Goal: Transaction & Acquisition: Book appointment/travel/reservation

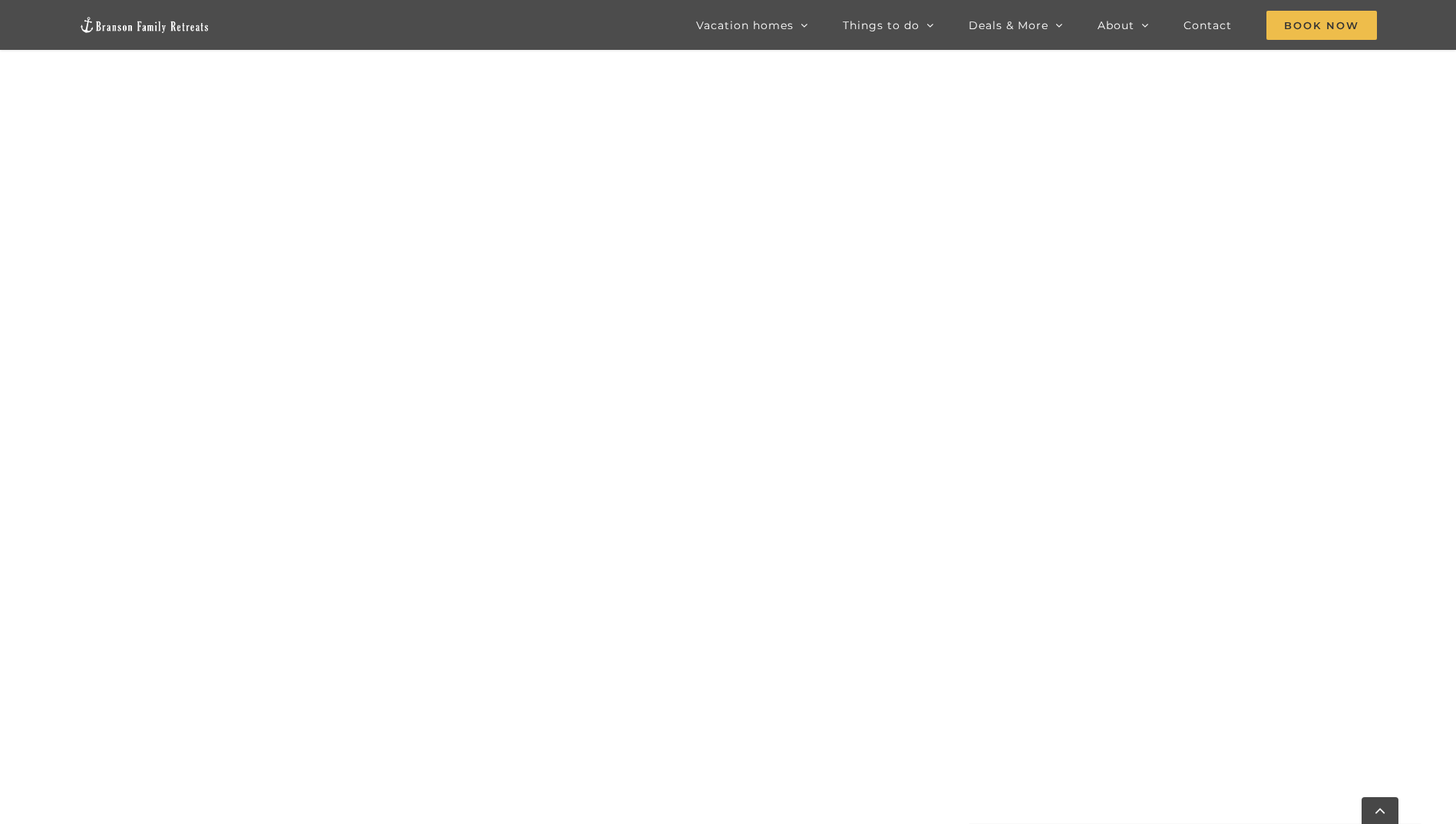
scroll to position [1437, 0]
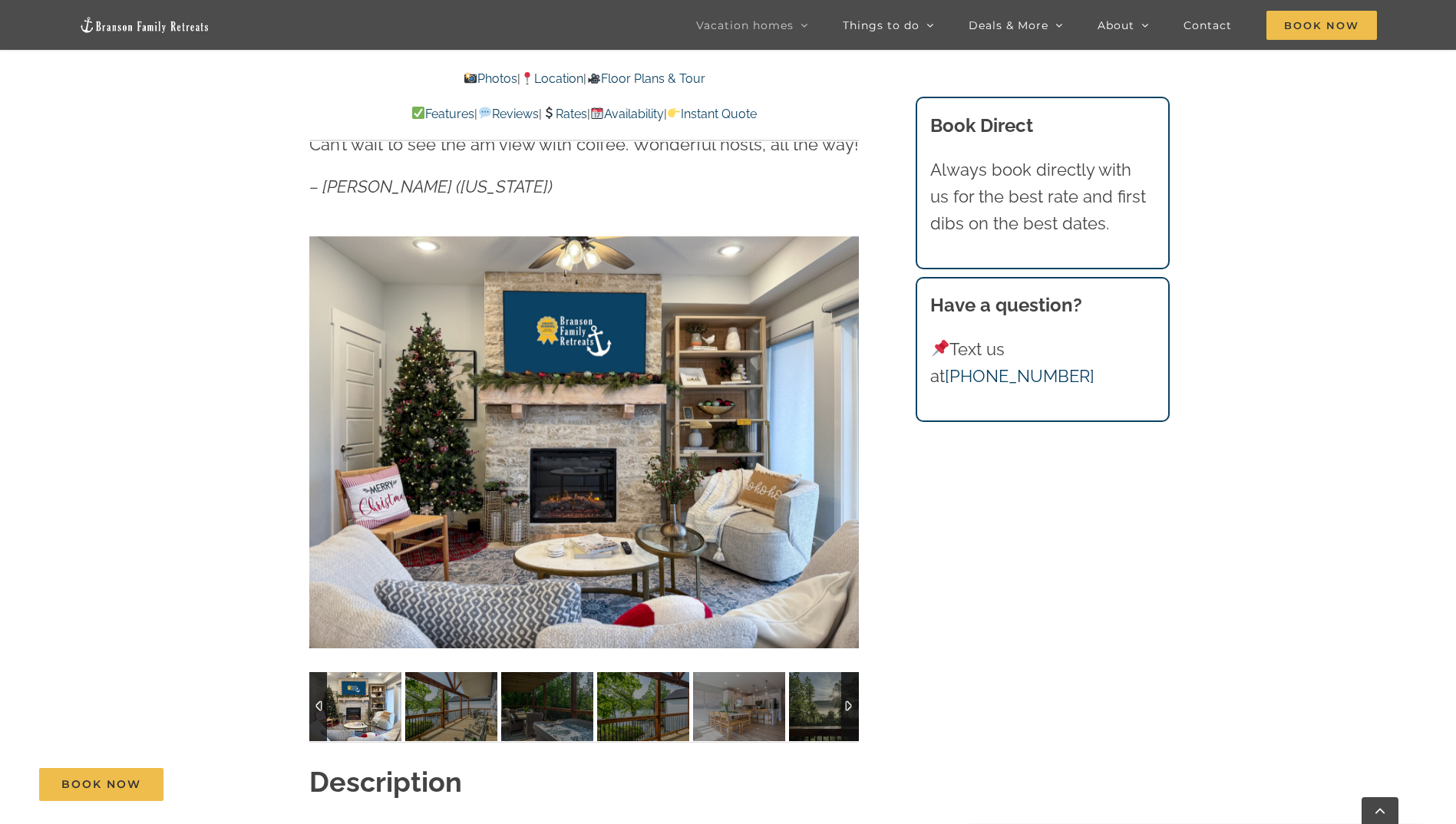
scroll to position [1074, 0]
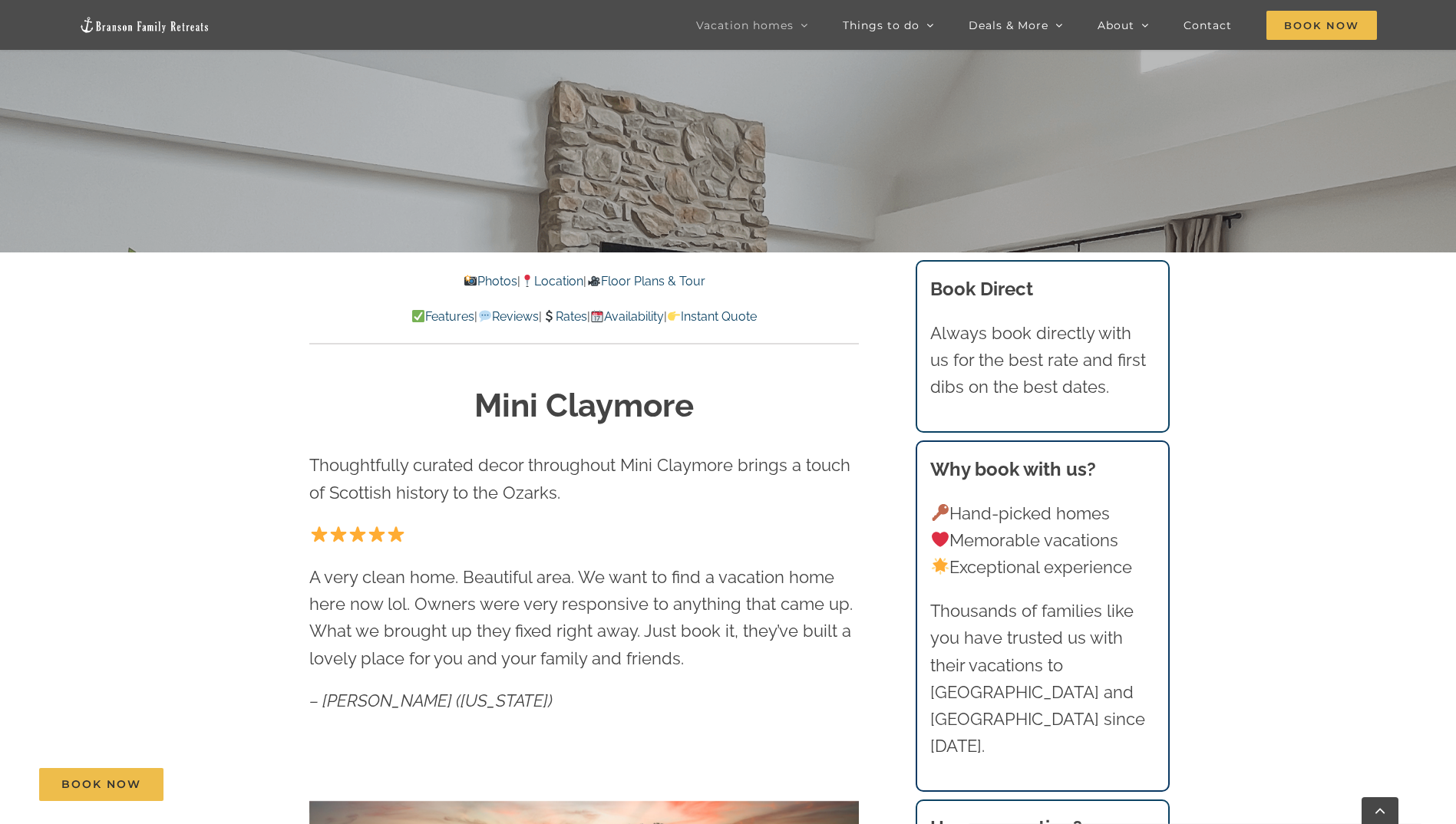
scroll to position [691, 0]
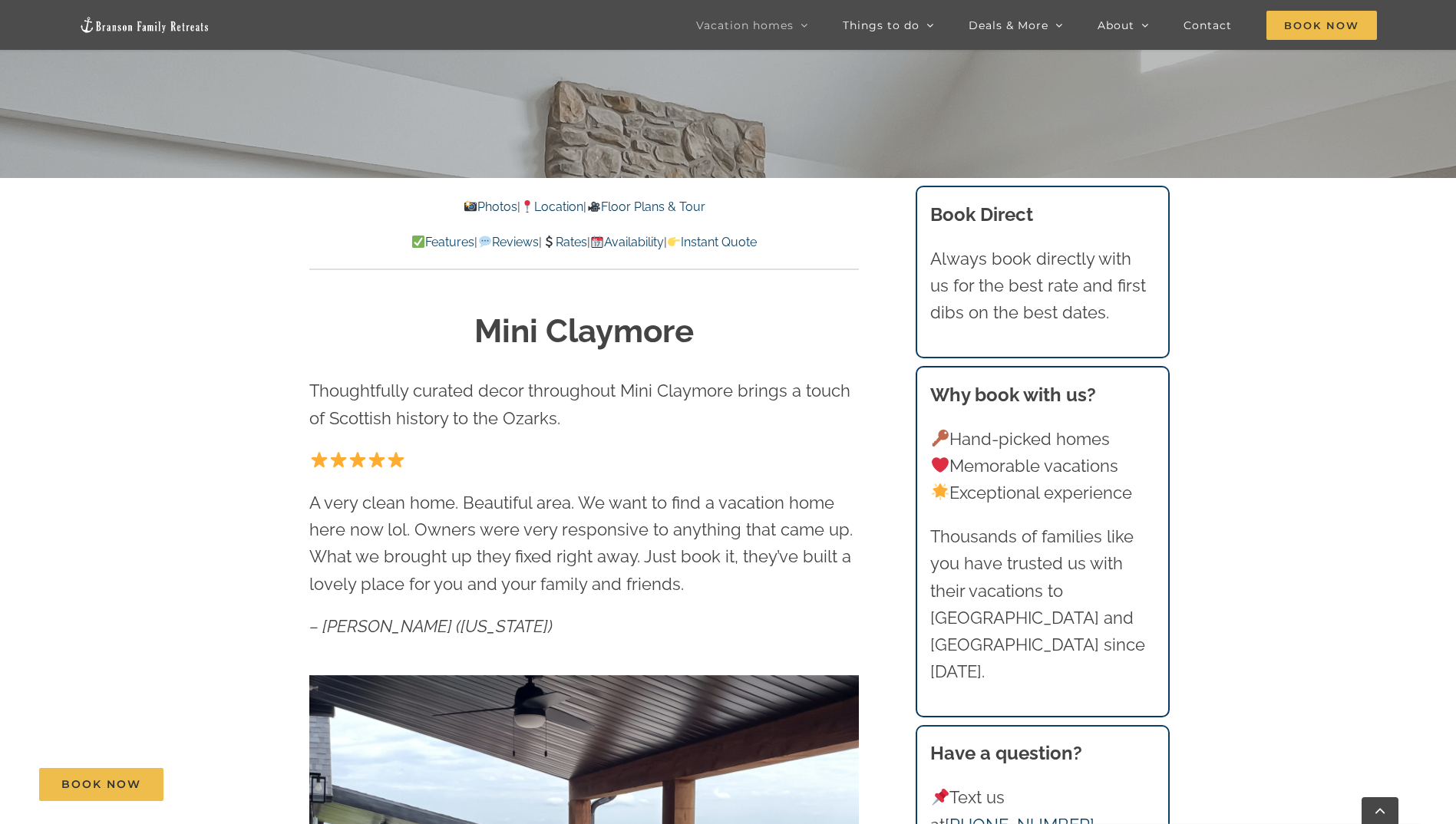
click at [663, 242] on link "Availability" at bounding box center [627, 242] width 73 height 14
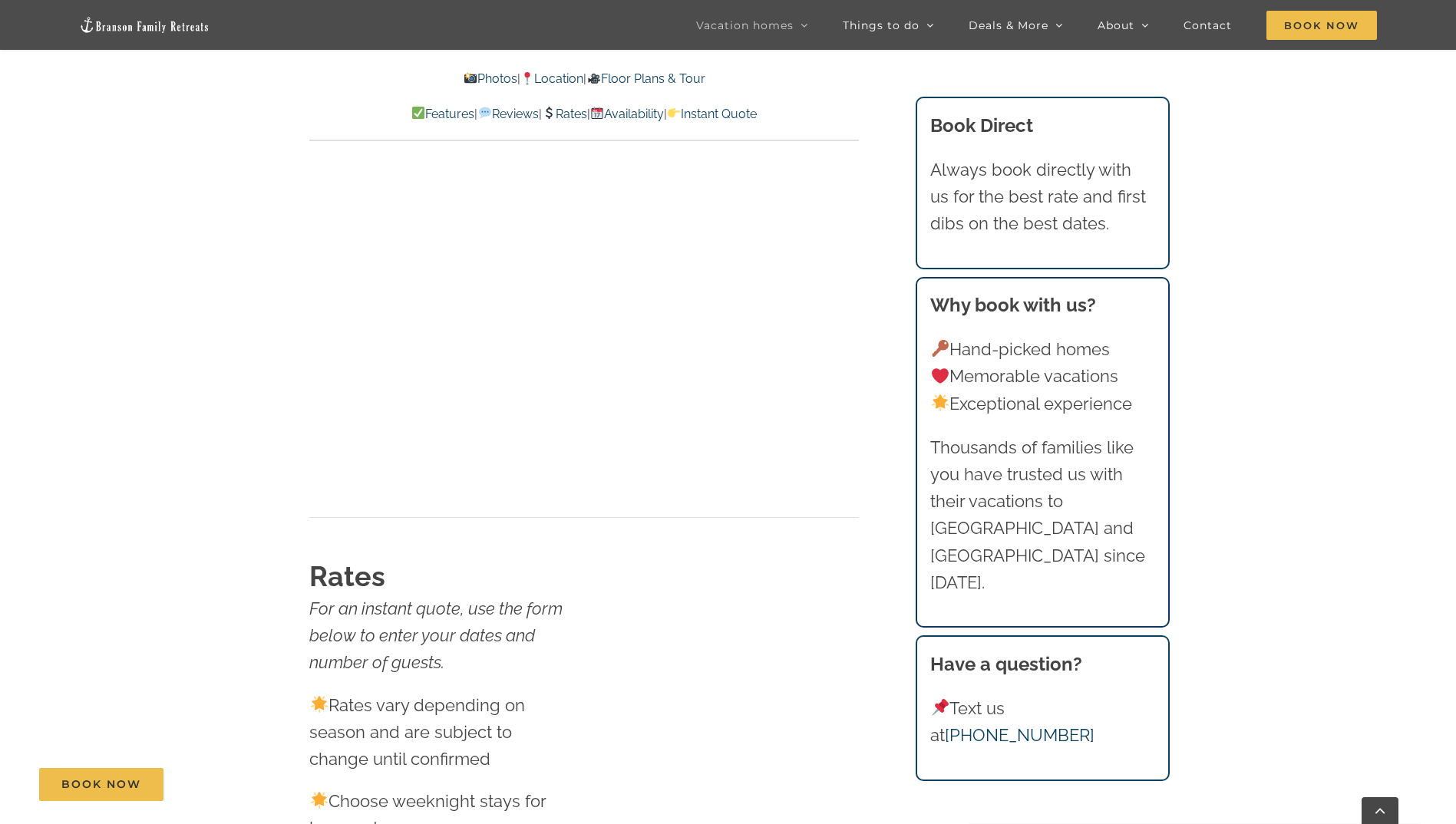
scroll to position [9326, 0]
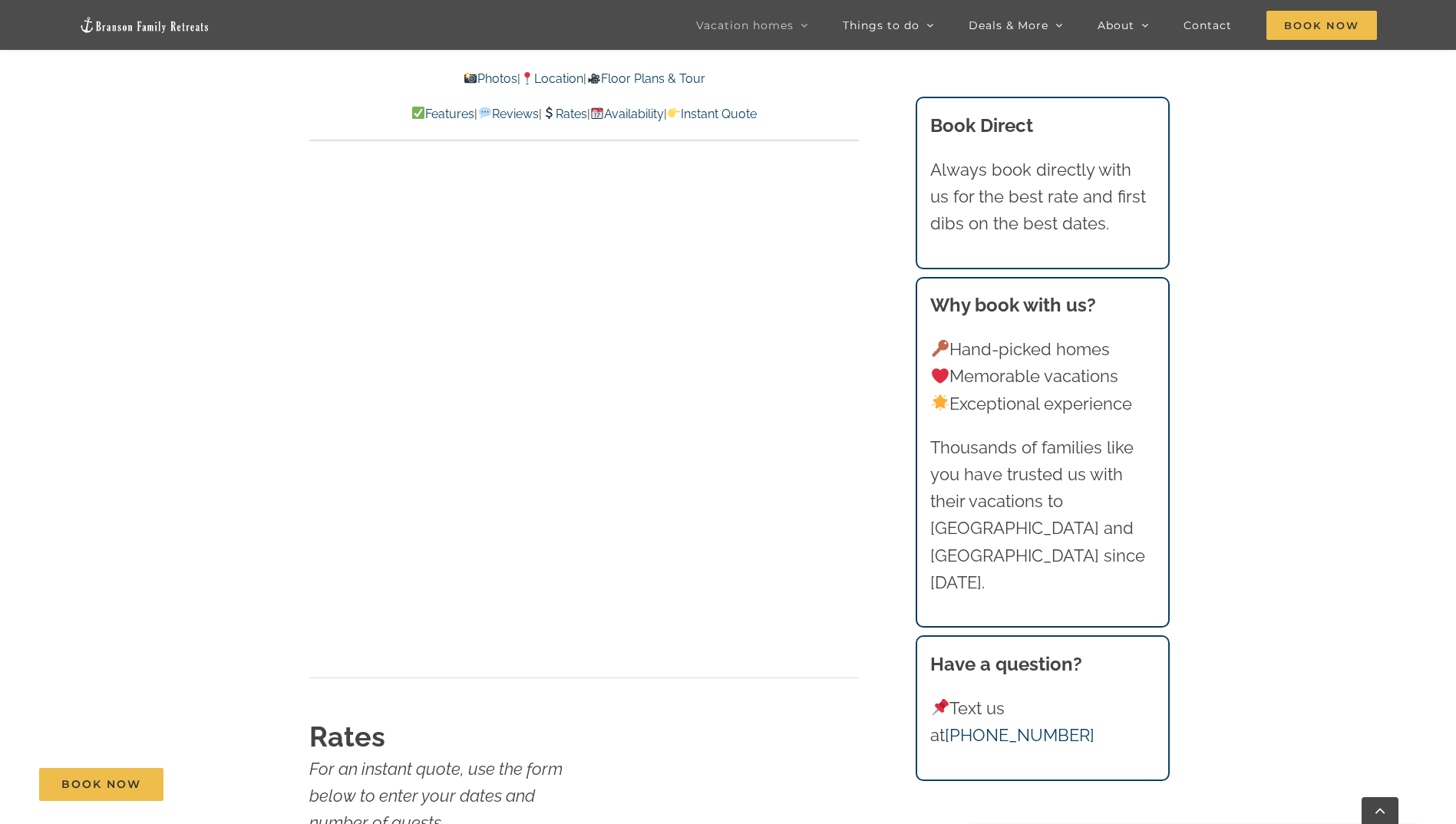
click at [565, 116] on link "Rates" at bounding box center [564, 113] width 45 height 14
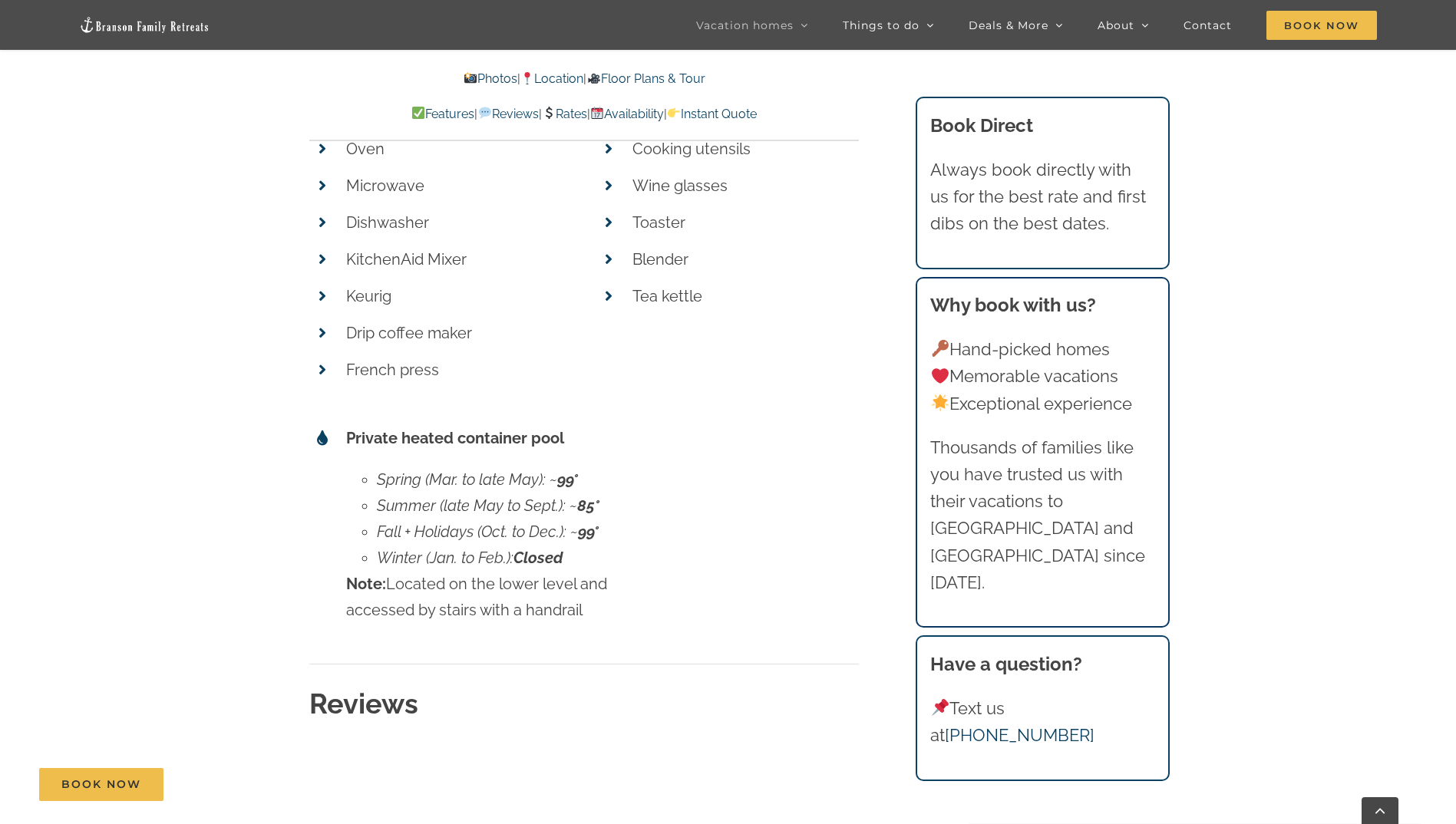
scroll to position [7101, 0]
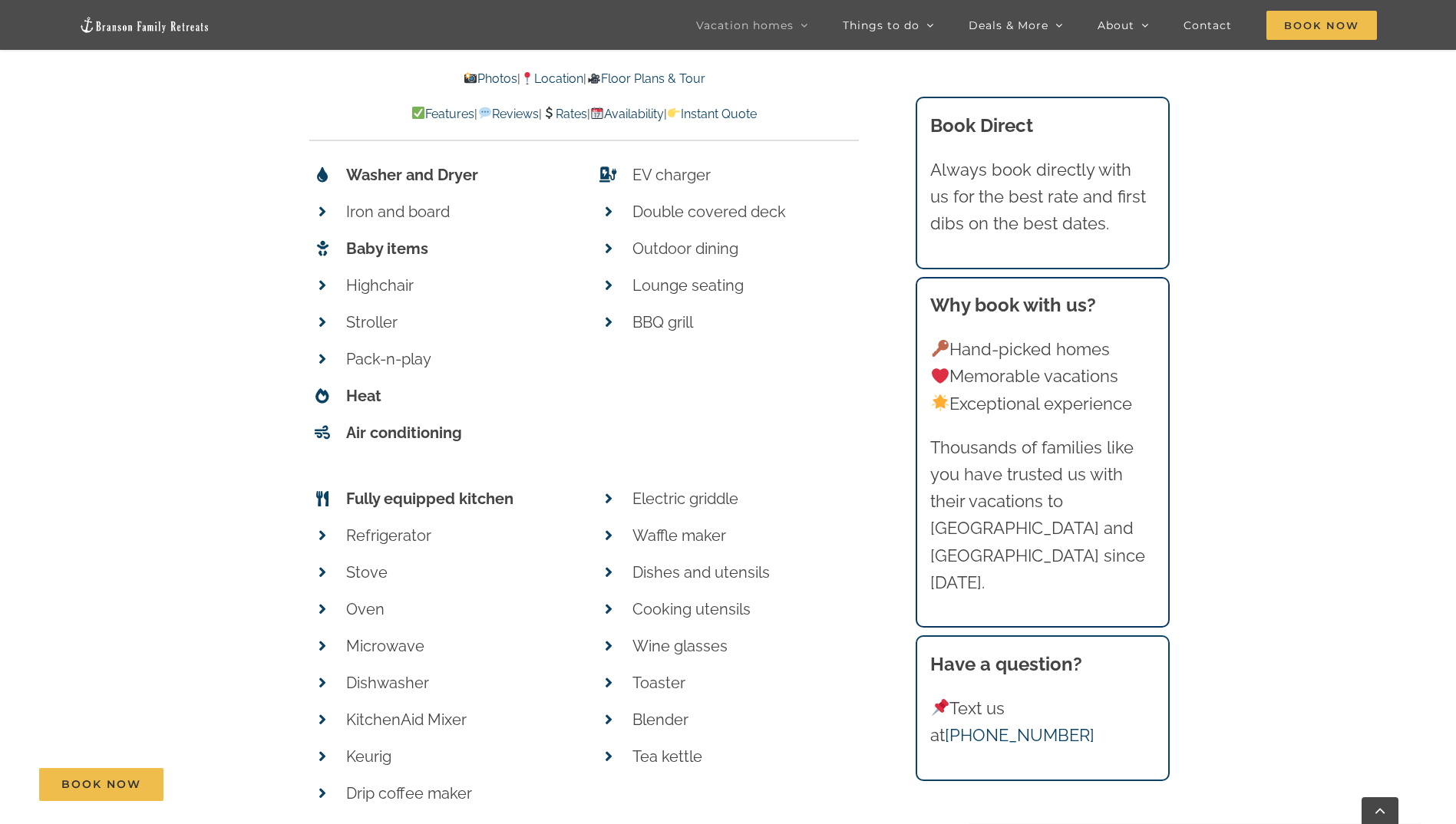
click at [568, 111] on link "Rates" at bounding box center [564, 113] width 45 height 14
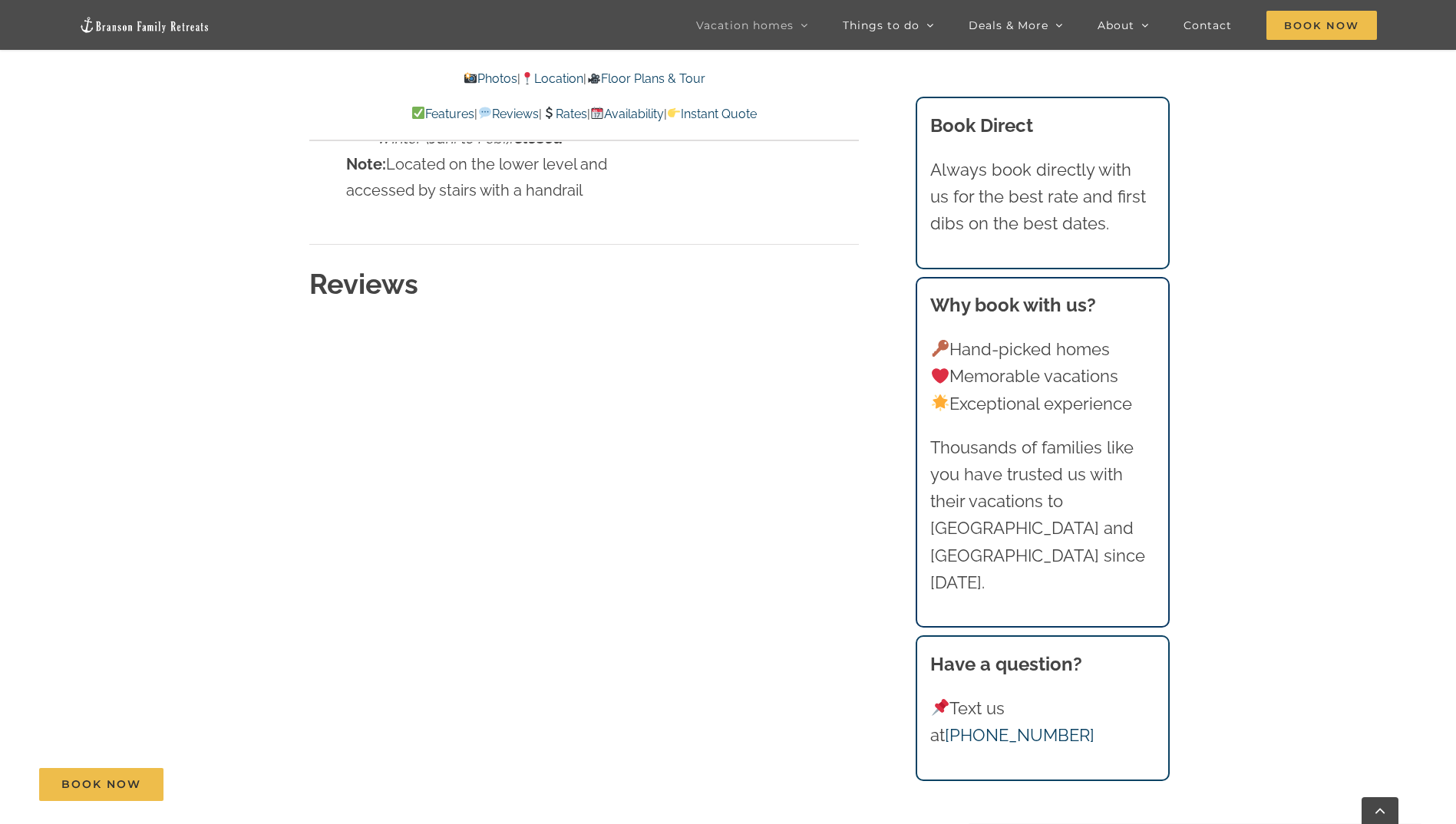
scroll to position [7945, 0]
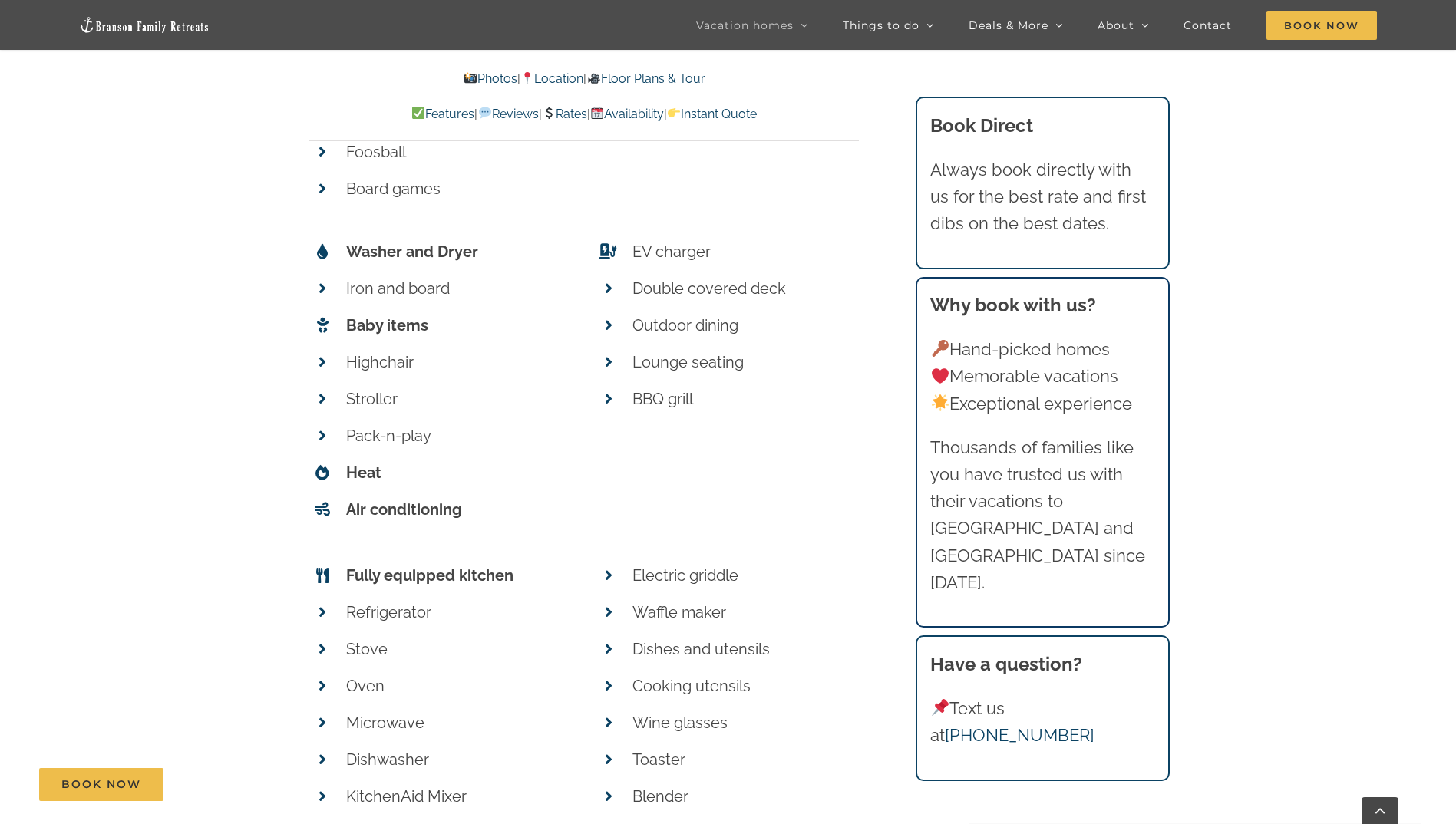
click at [757, 112] on link "Instant Quote" at bounding box center [712, 113] width 90 height 14
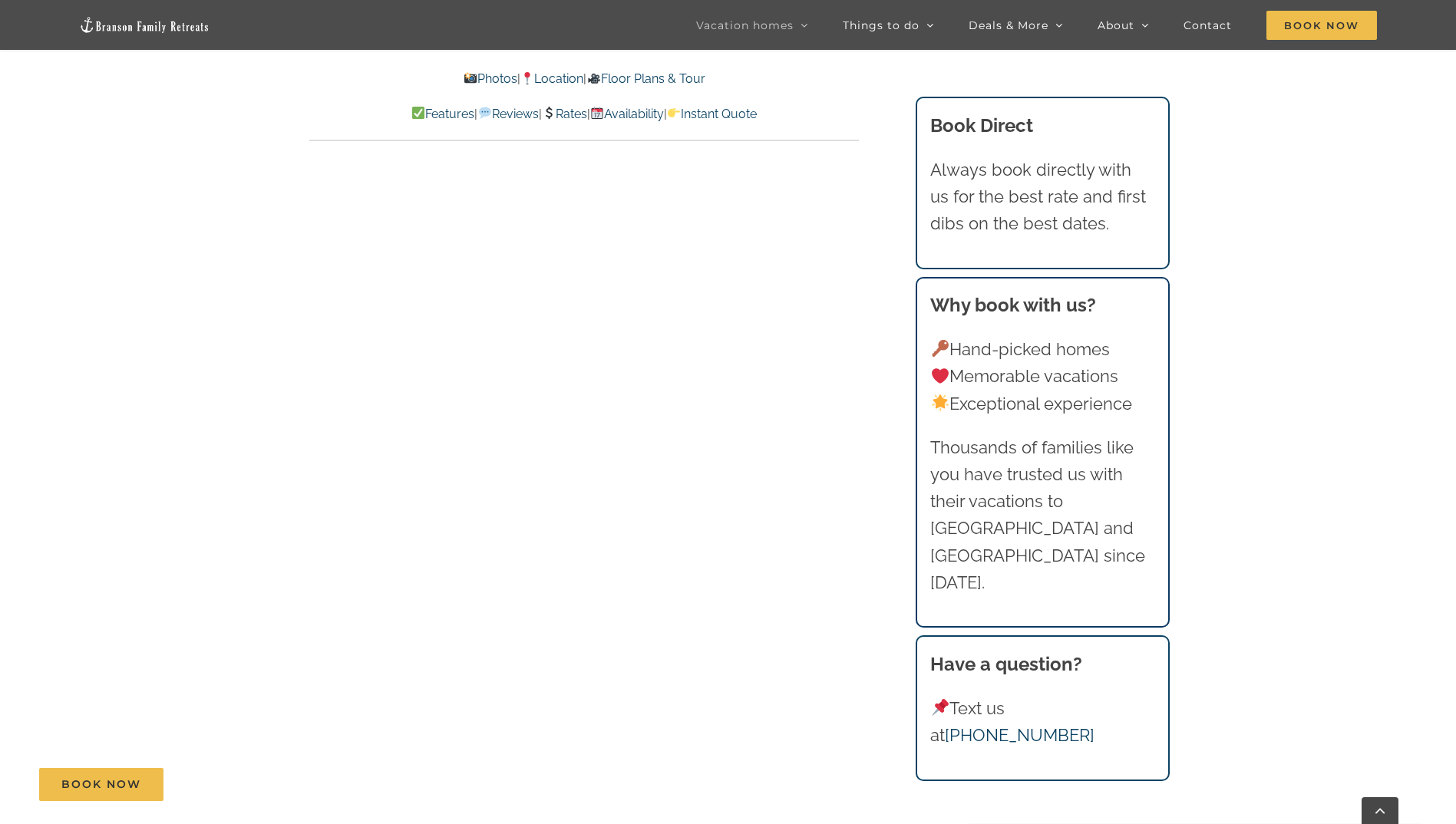
scroll to position [8742, 0]
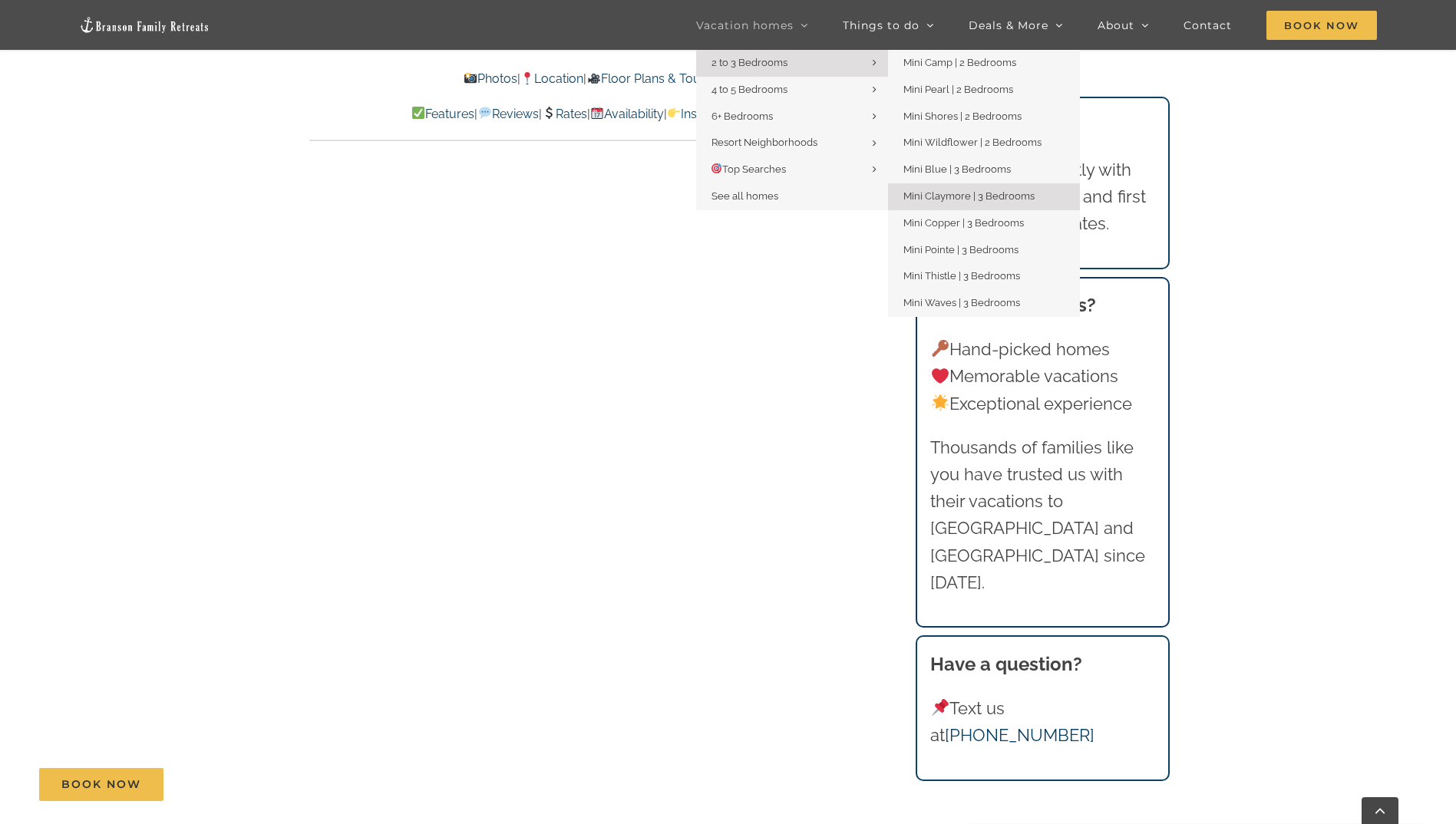
click at [763, 57] on span "2 to 3 Bedrooms" at bounding box center [748, 62] width 76 height 12
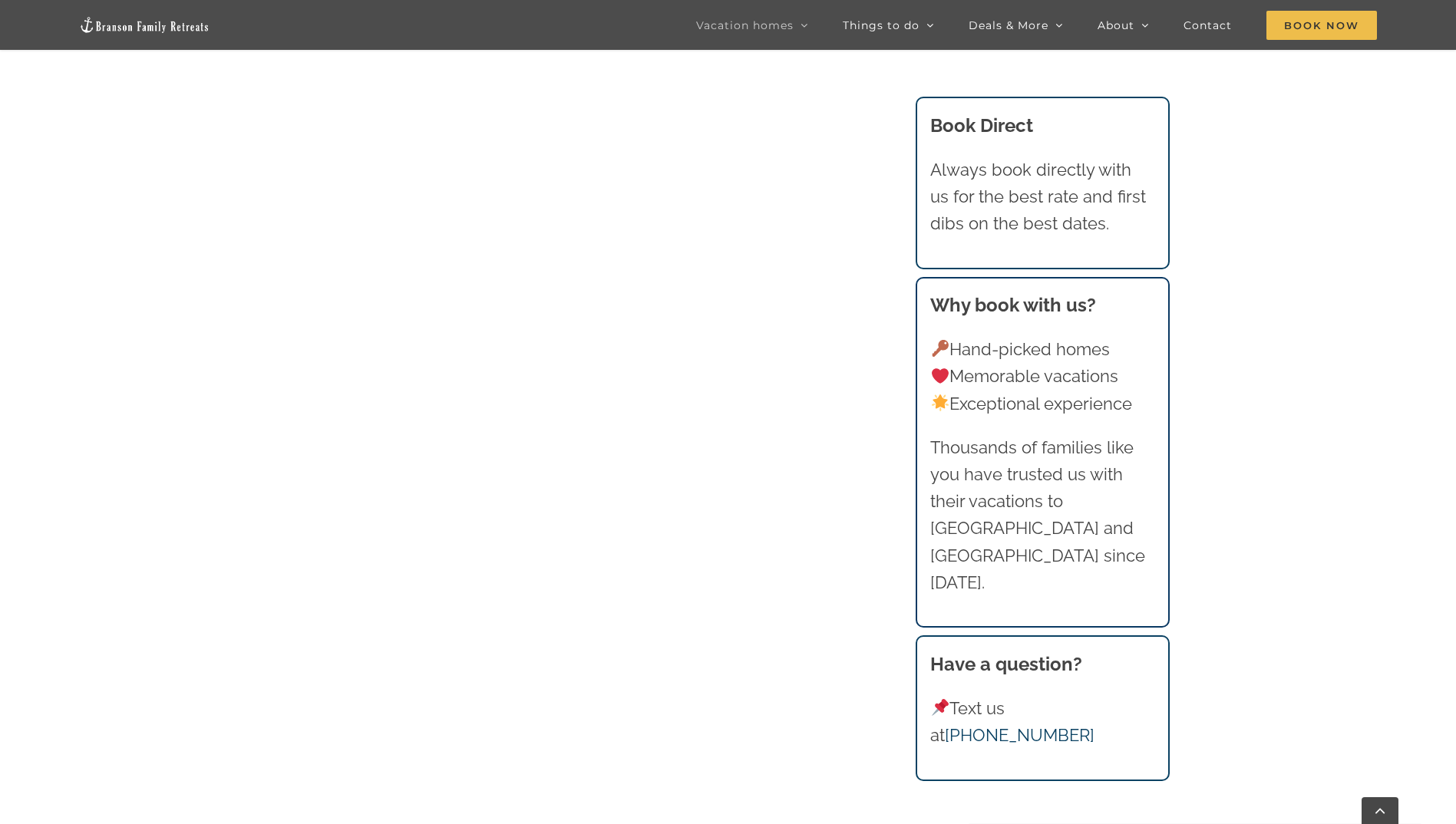
scroll to position [1457, 0]
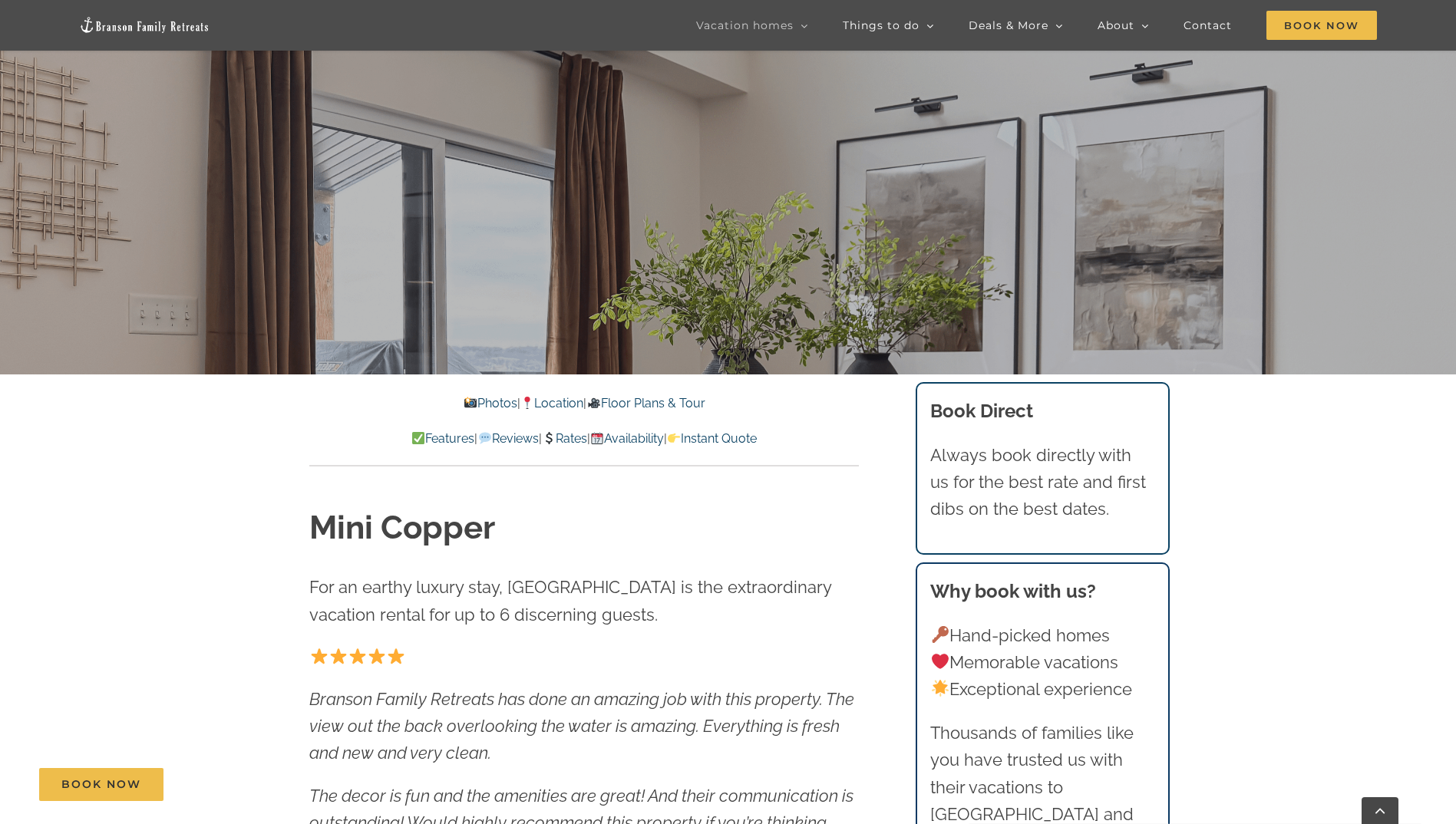
scroll to position [537, 0]
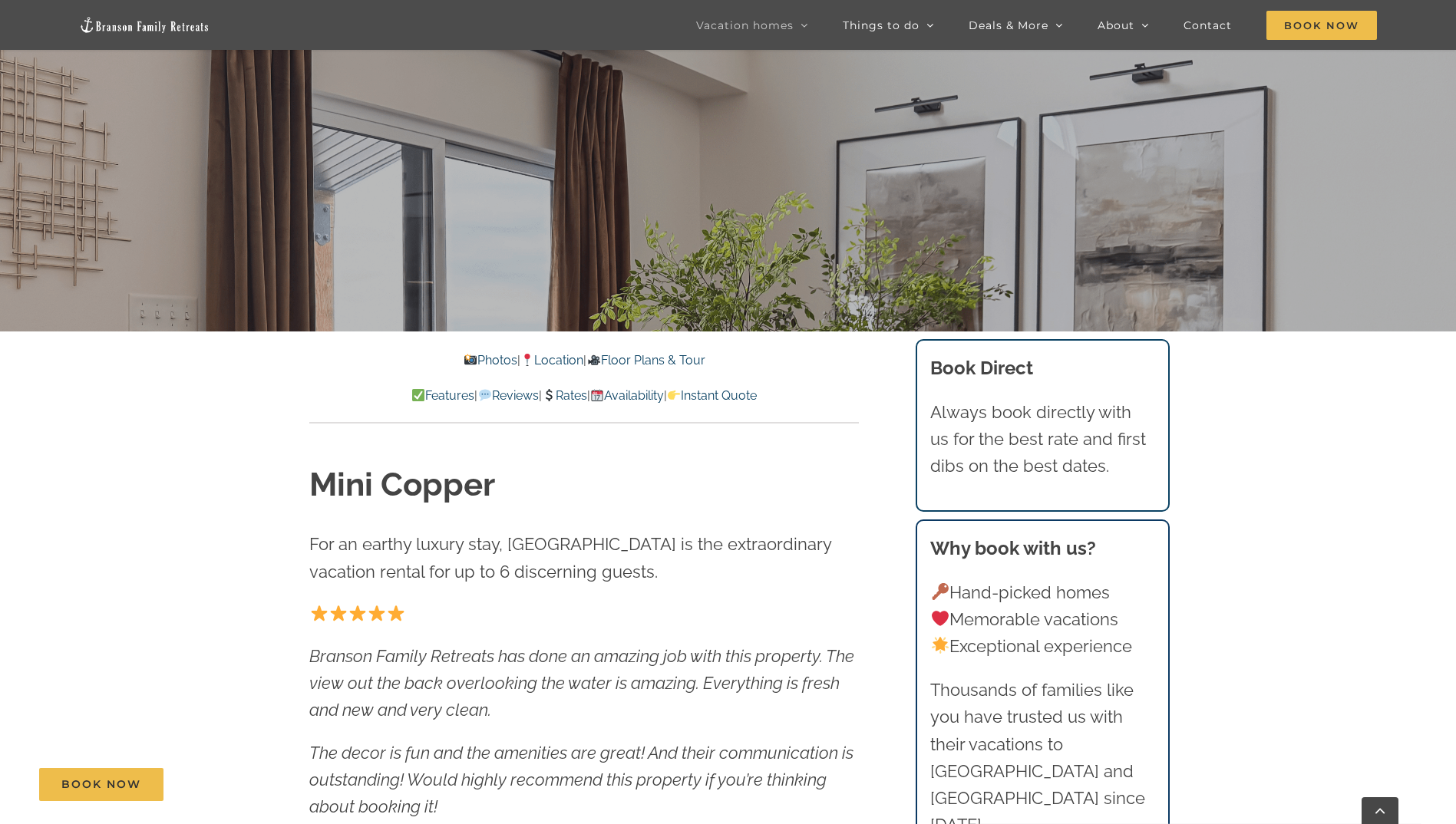
click at [472, 357] on link "Photos" at bounding box center [490, 360] width 53 height 14
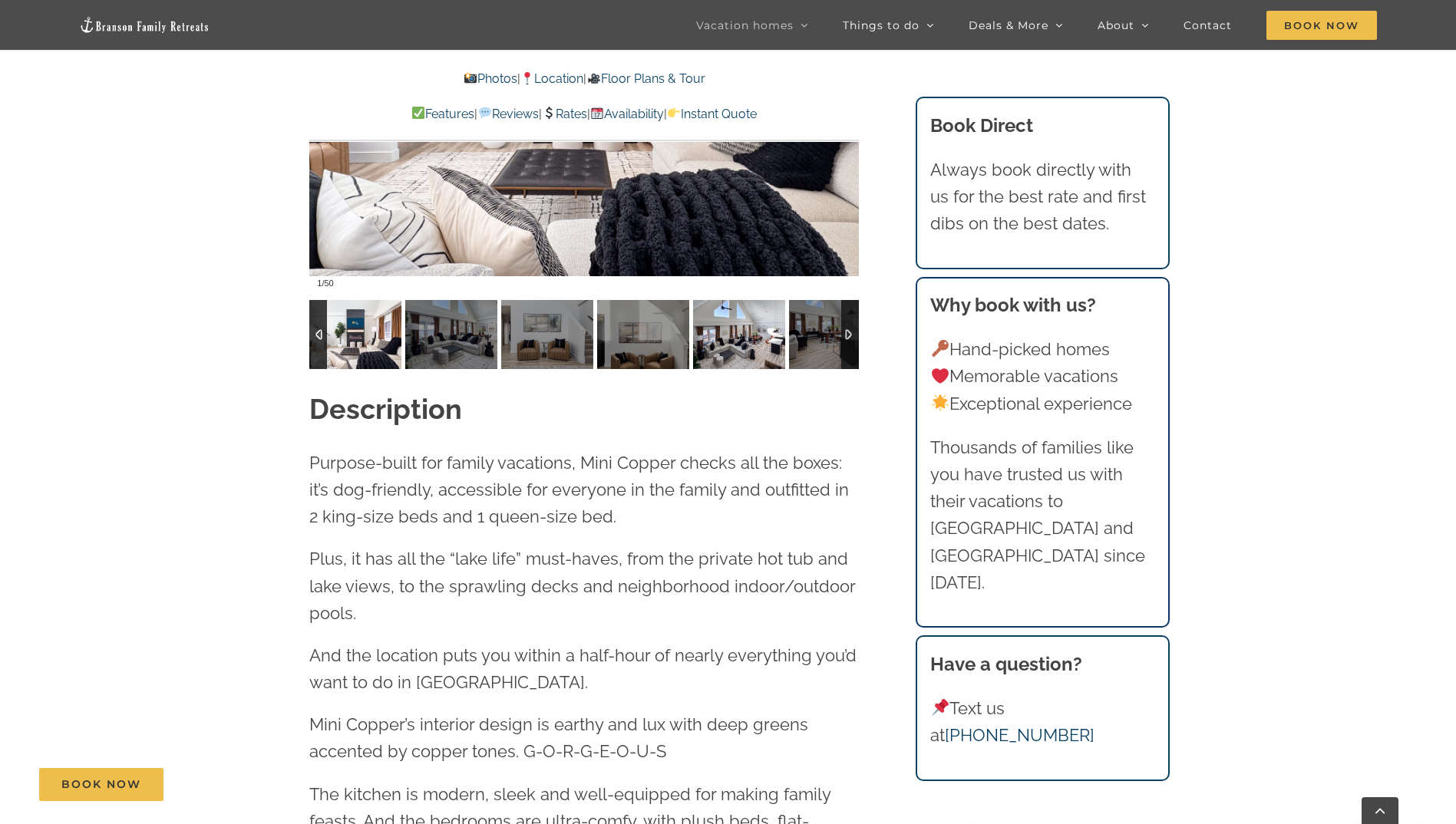
scroll to position [1598, 0]
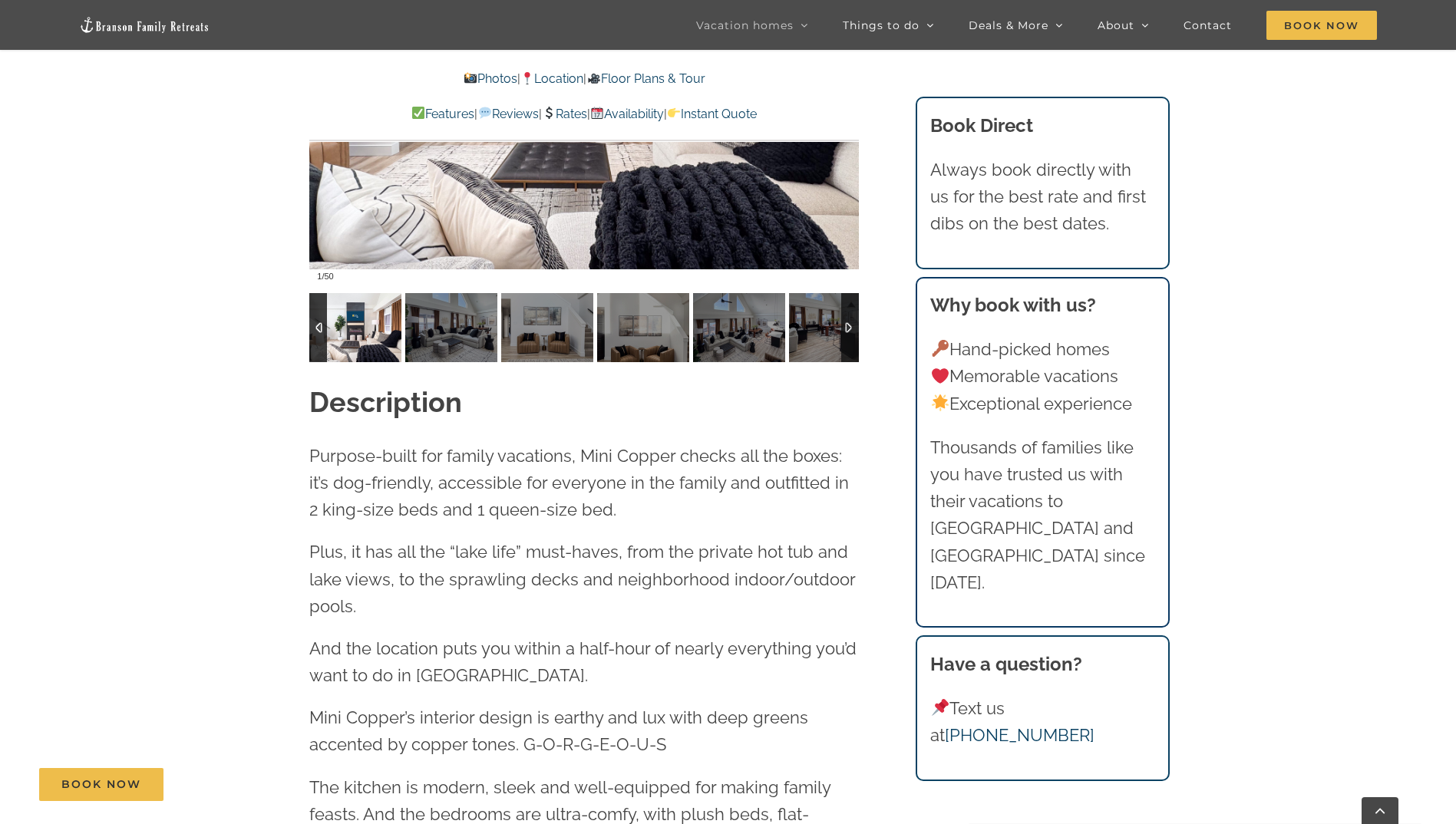
click at [845, 326] on div at bounding box center [849, 327] width 18 height 69
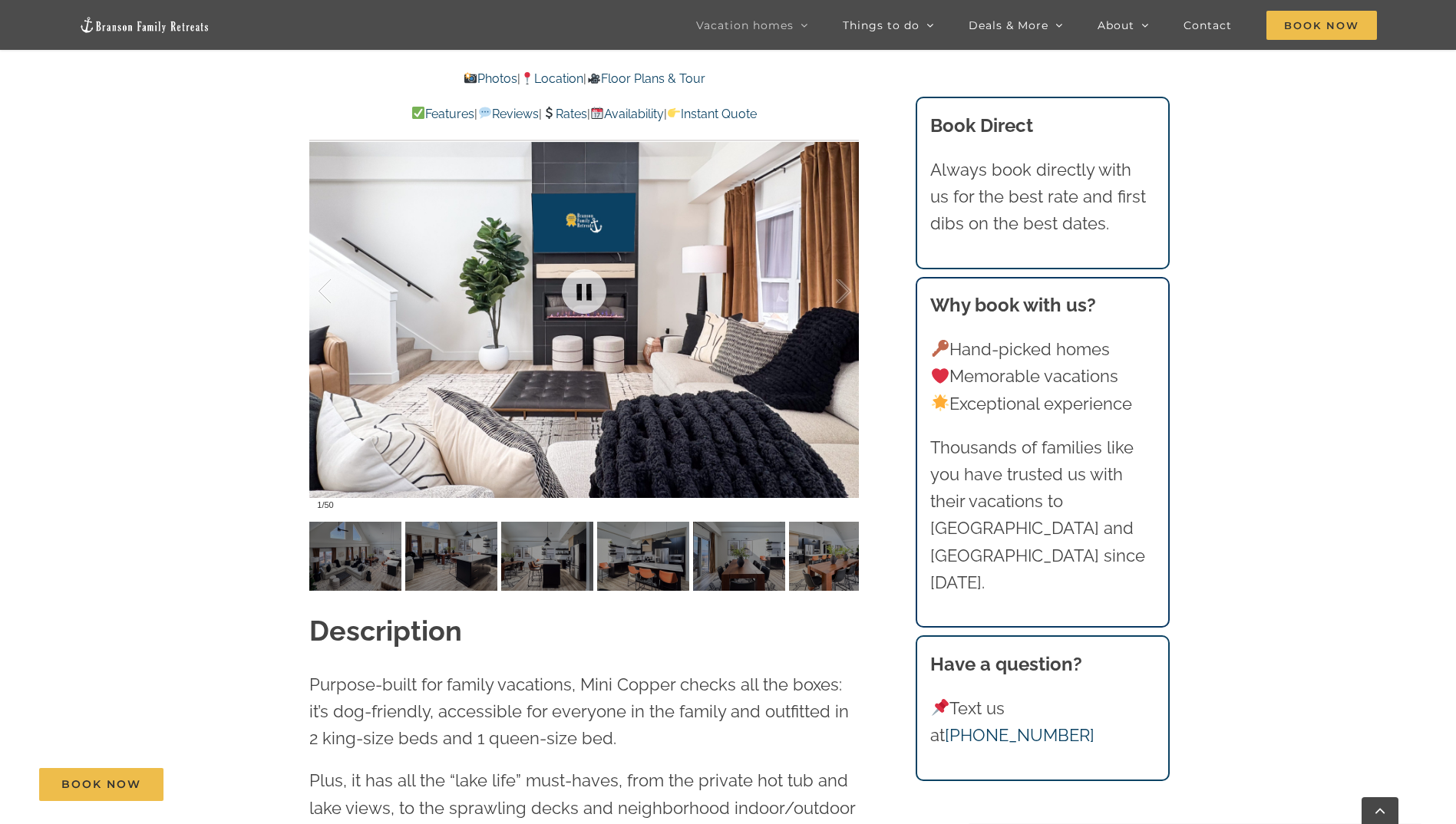
scroll to position [1368, 0]
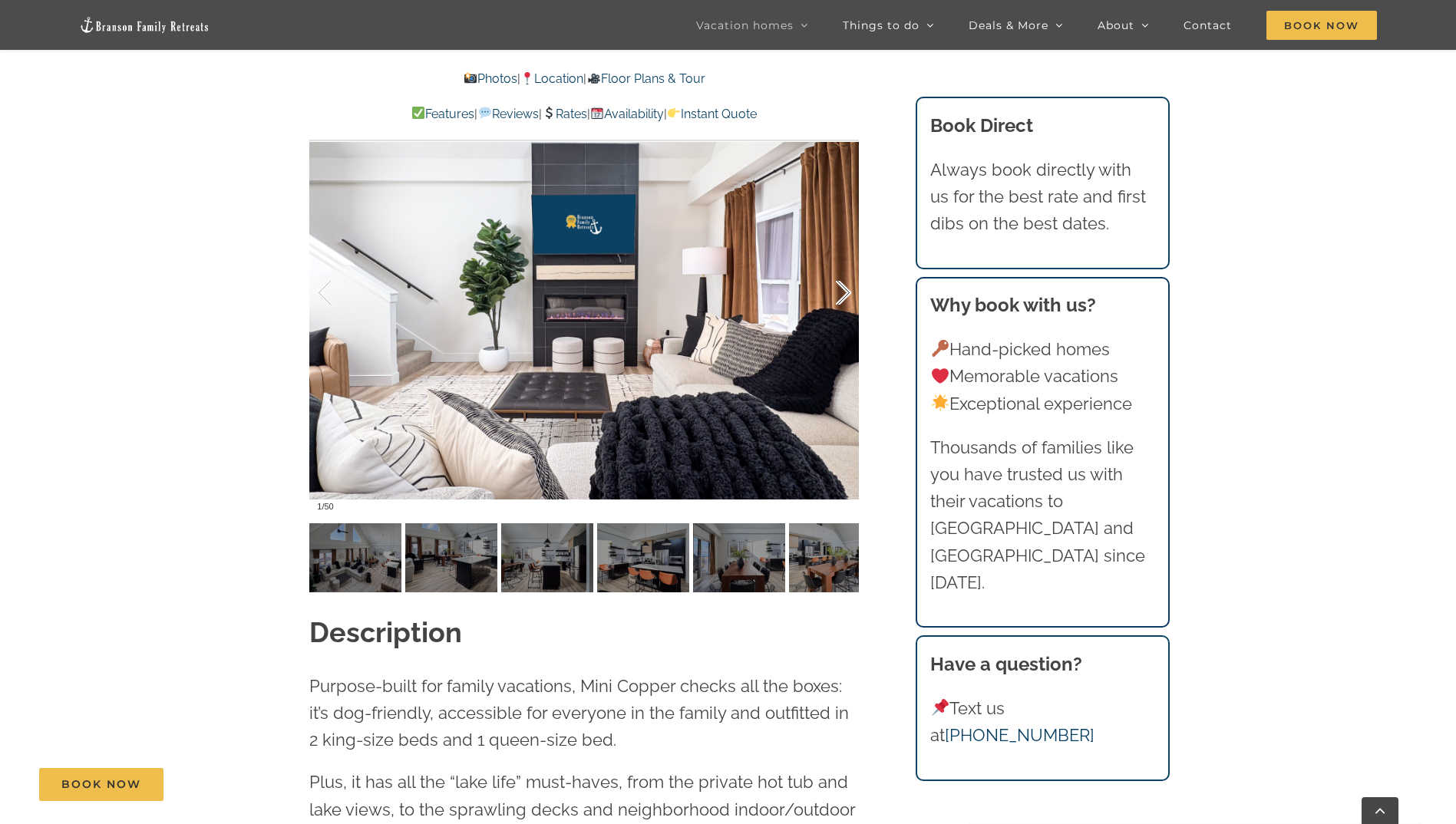
click at [838, 289] on div at bounding box center [827, 293] width 48 height 95
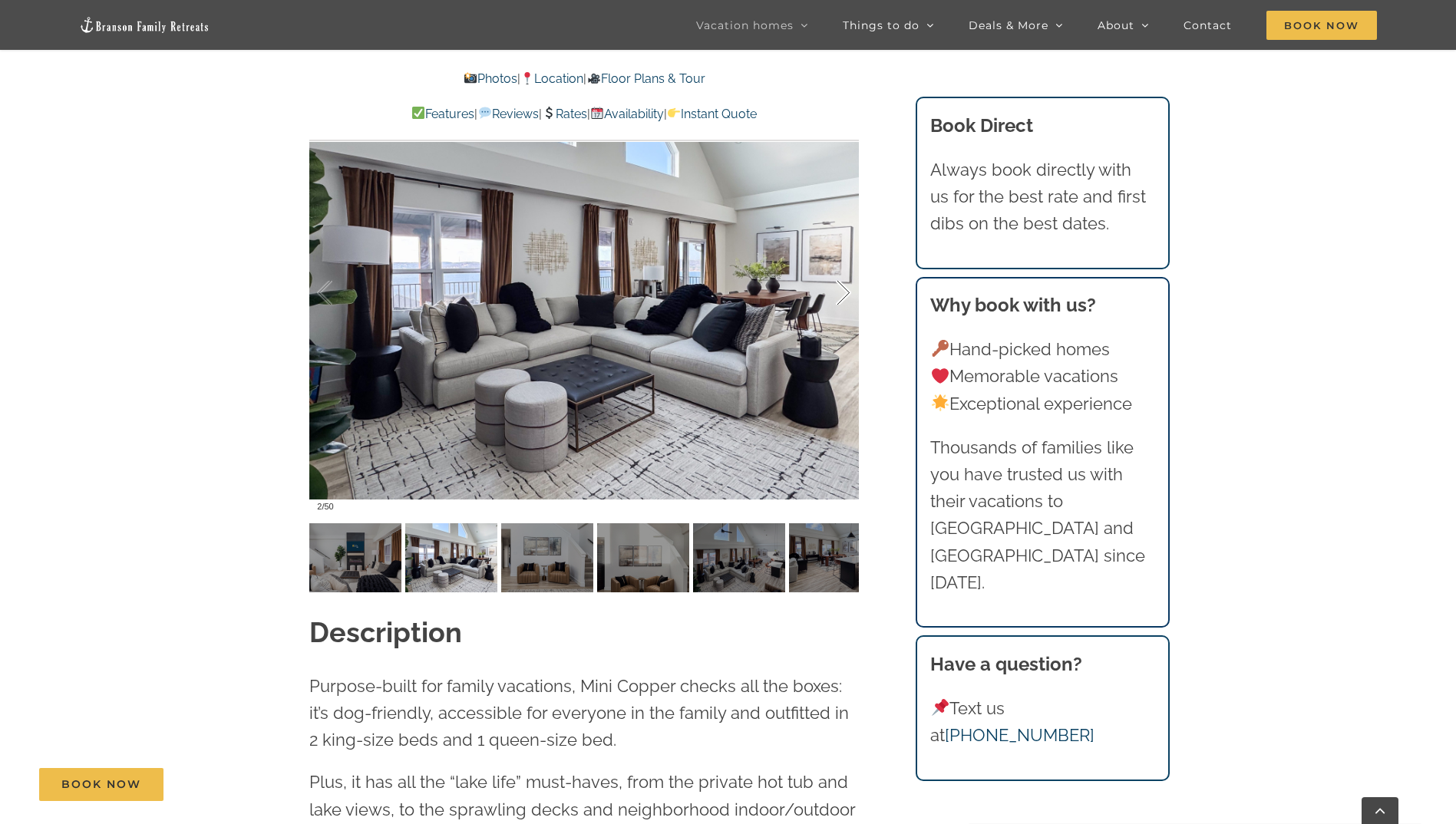
click at [838, 289] on div at bounding box center [827, 293] width 48 height 95
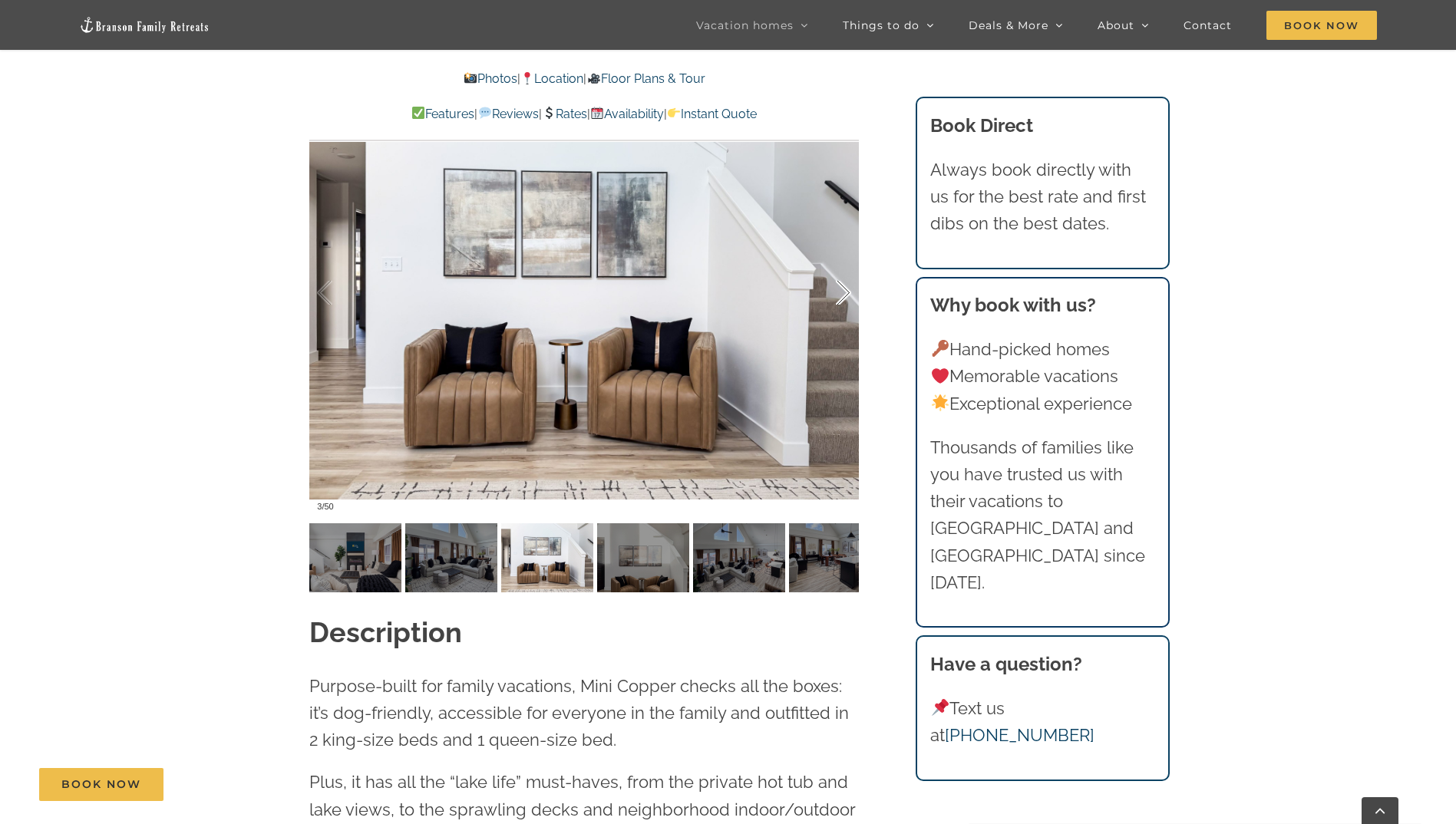
click at [838, 289] on div at bounding box center [827, 293] width 48 height 95
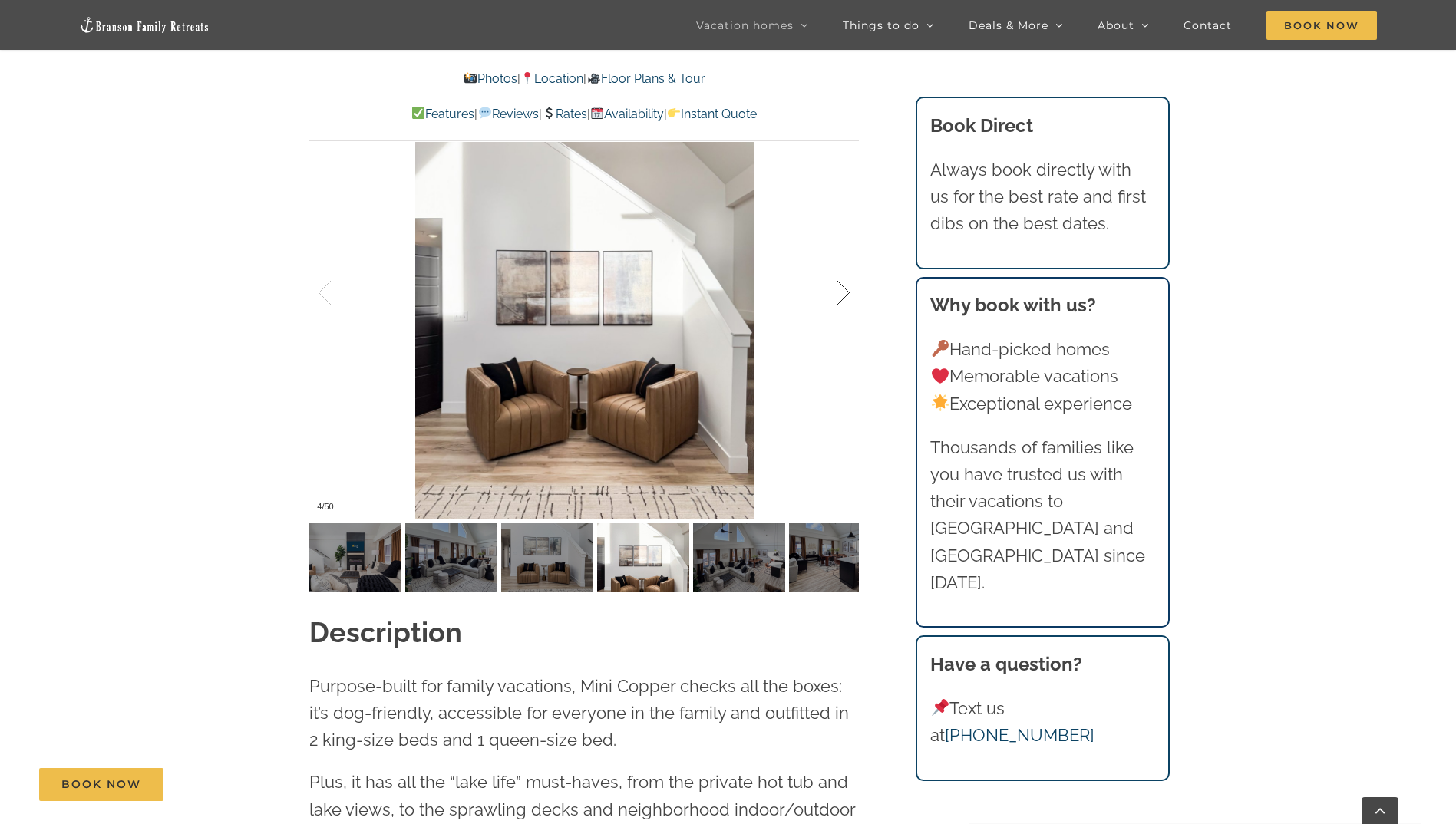
click at [838, 289] on div at bounding box center [827, 293] width 48 height 95
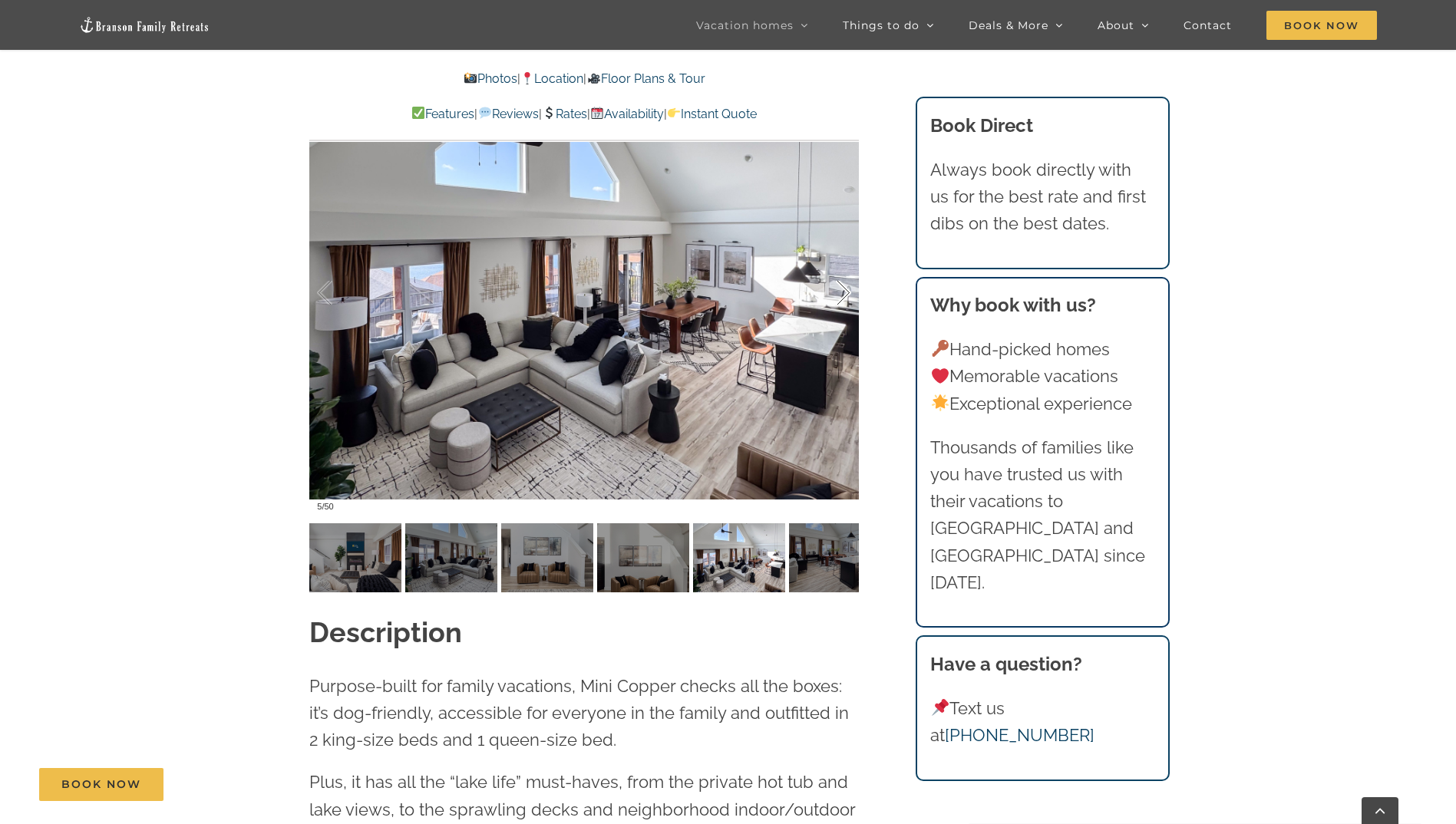
click at [838, 289] on div at bounding box center [827, 293] width 48 height 95
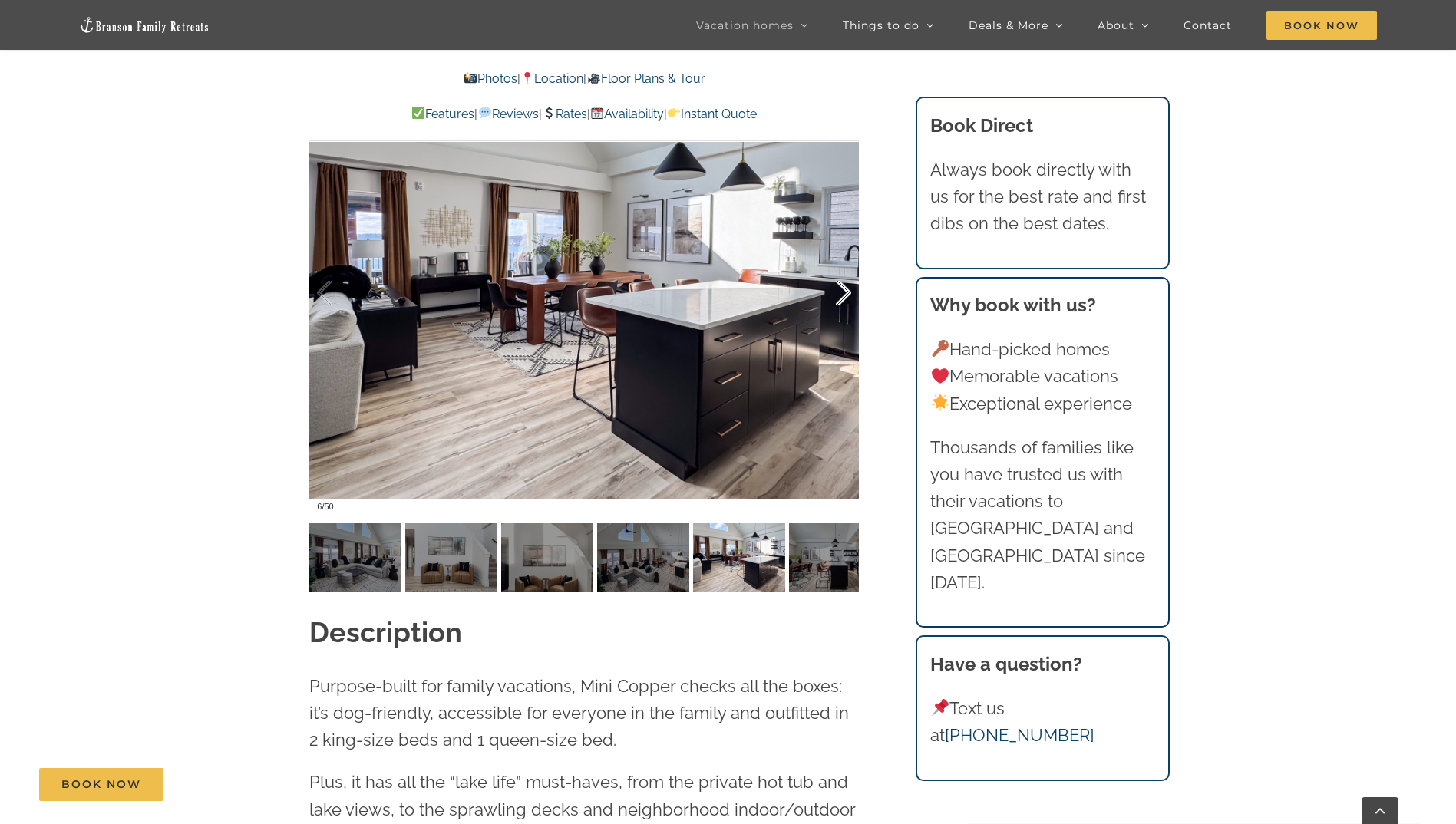
click at [838, 289] on div at bounding box center [827, 293] width 48 height 95
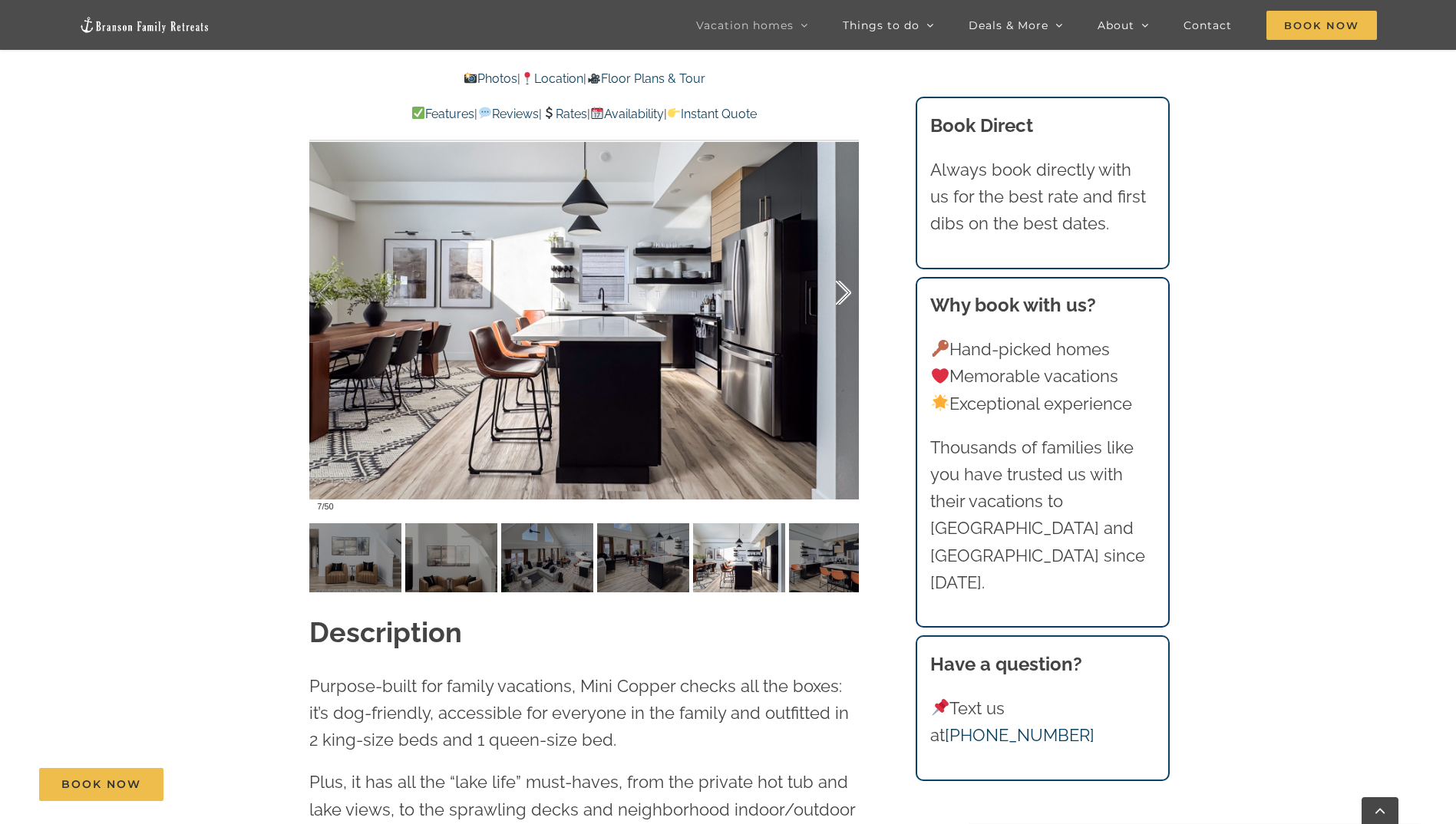
click at [838, 289] on div at bounding box center [827, 293] width 48 height 95
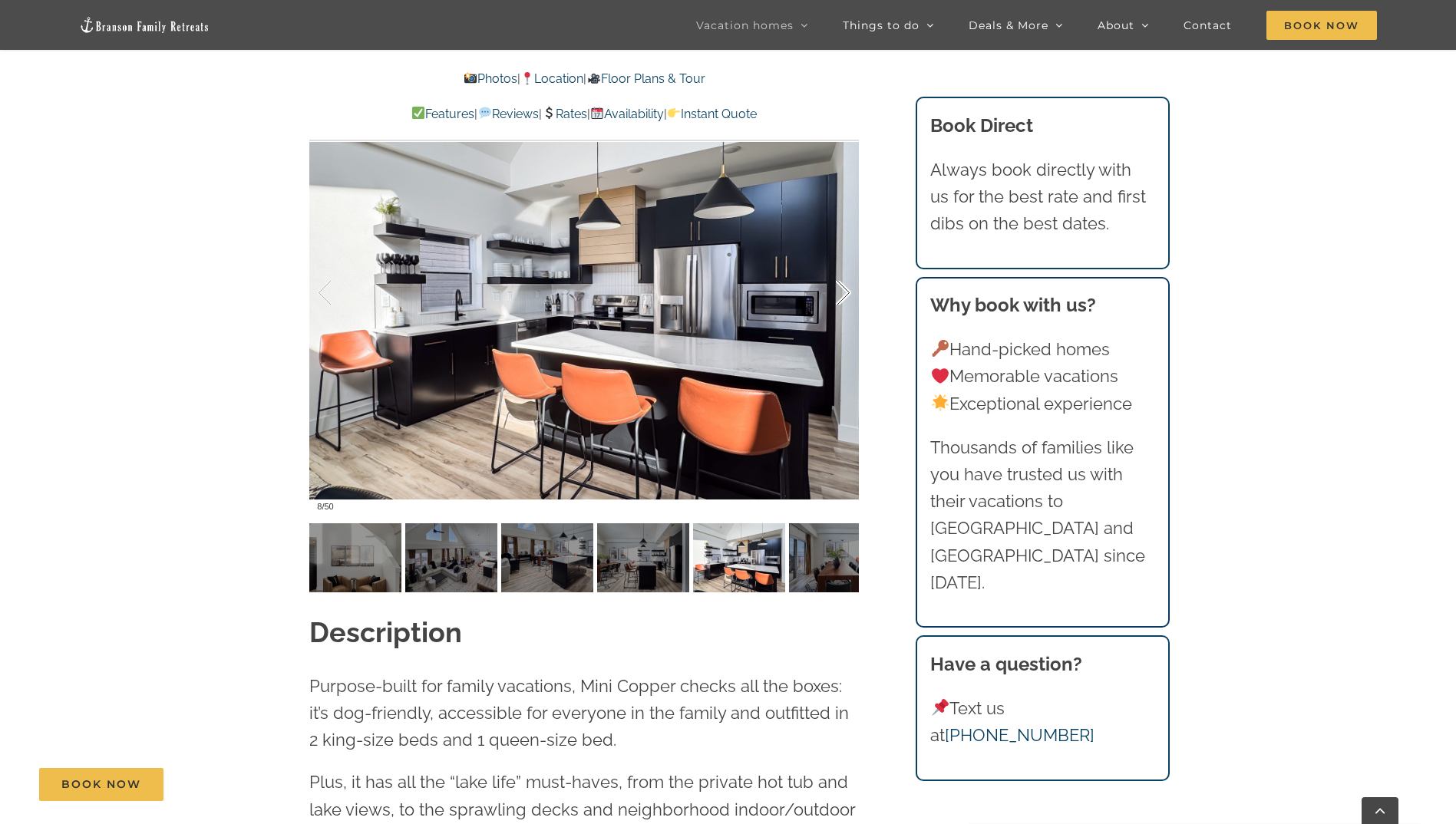
click at [838, 289] on div at bounding box center [827, 293] width 48 height 95
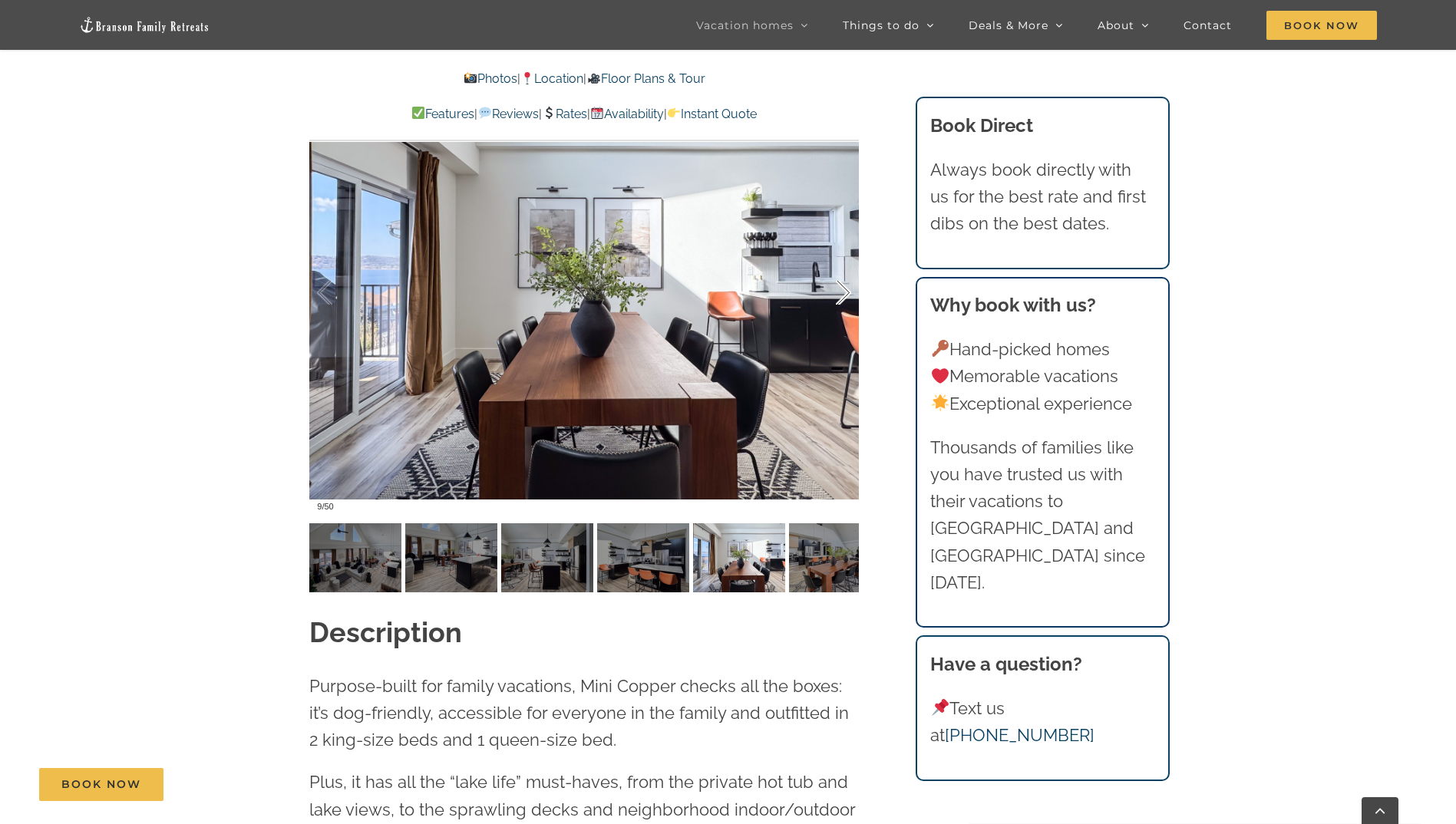
click at [838, 289] on div at bounding box center [827, 293] width 48 height 95
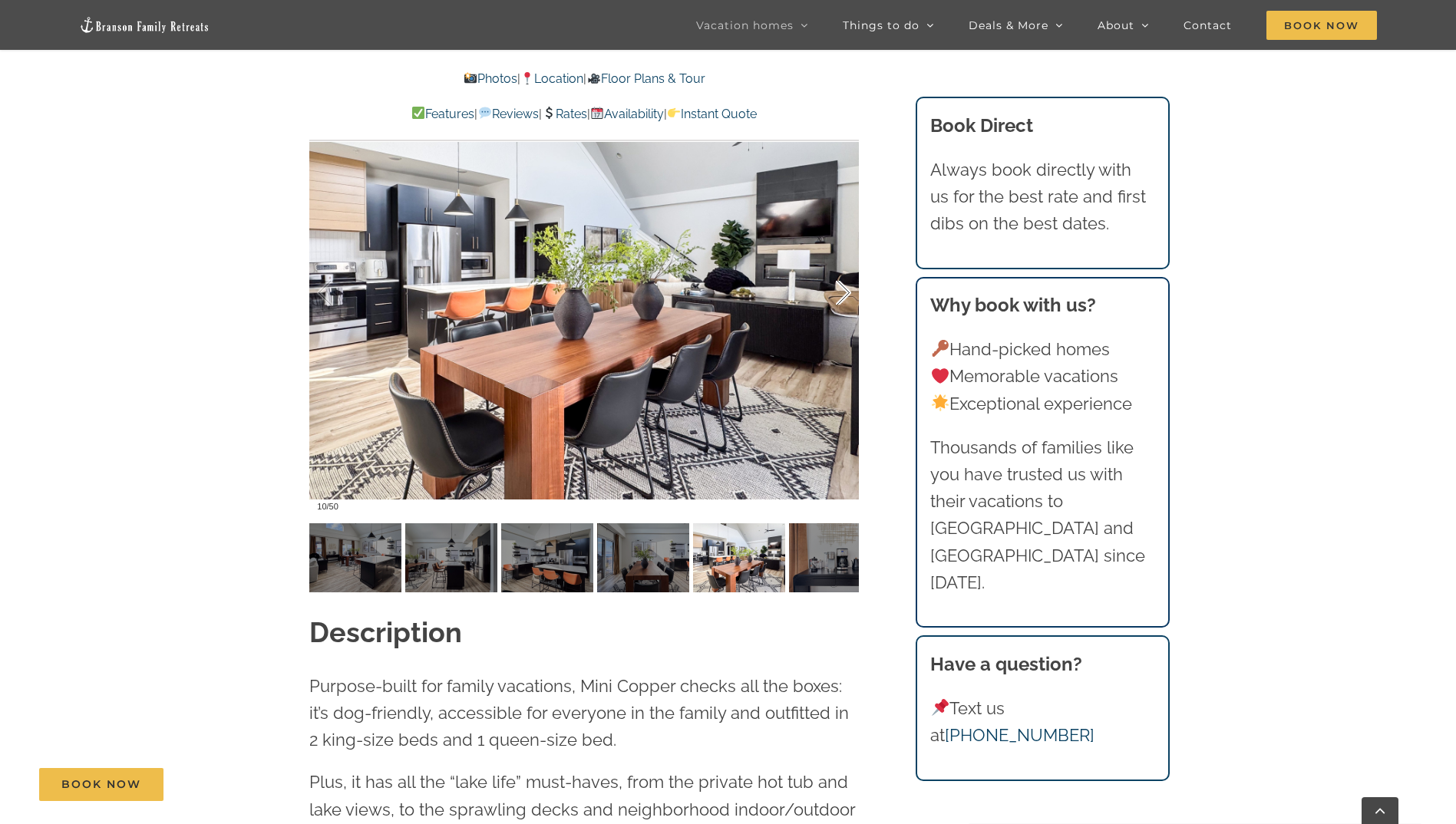
click at [838, 289] on div at bounding box center [827, 293] width 48 height 95
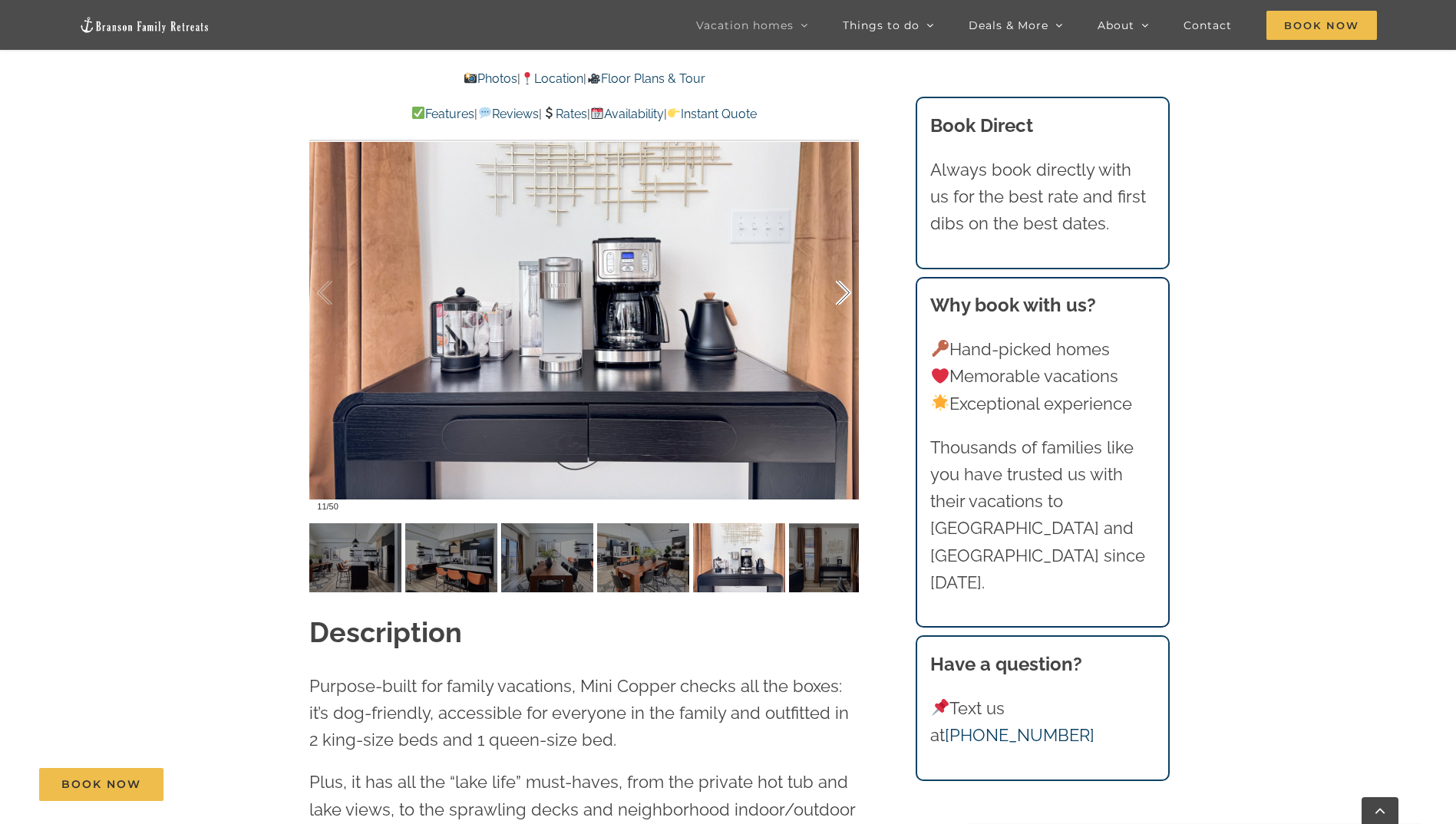
click at [838, 289] on div at bounding box center [827, 293] width 48 height 95
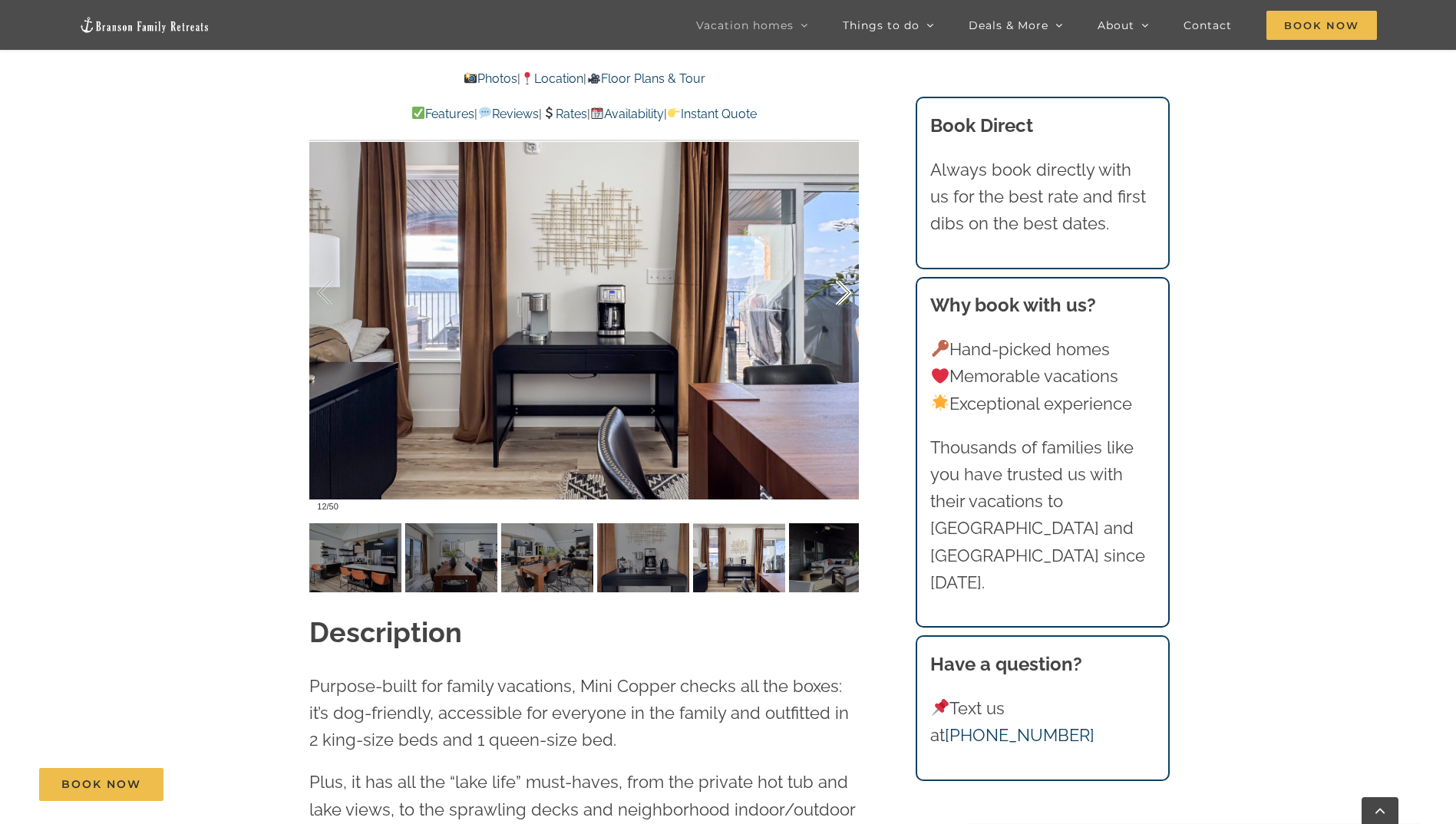
click at [838, 289] on div at bounding box center [827, 293] width 48 height 95
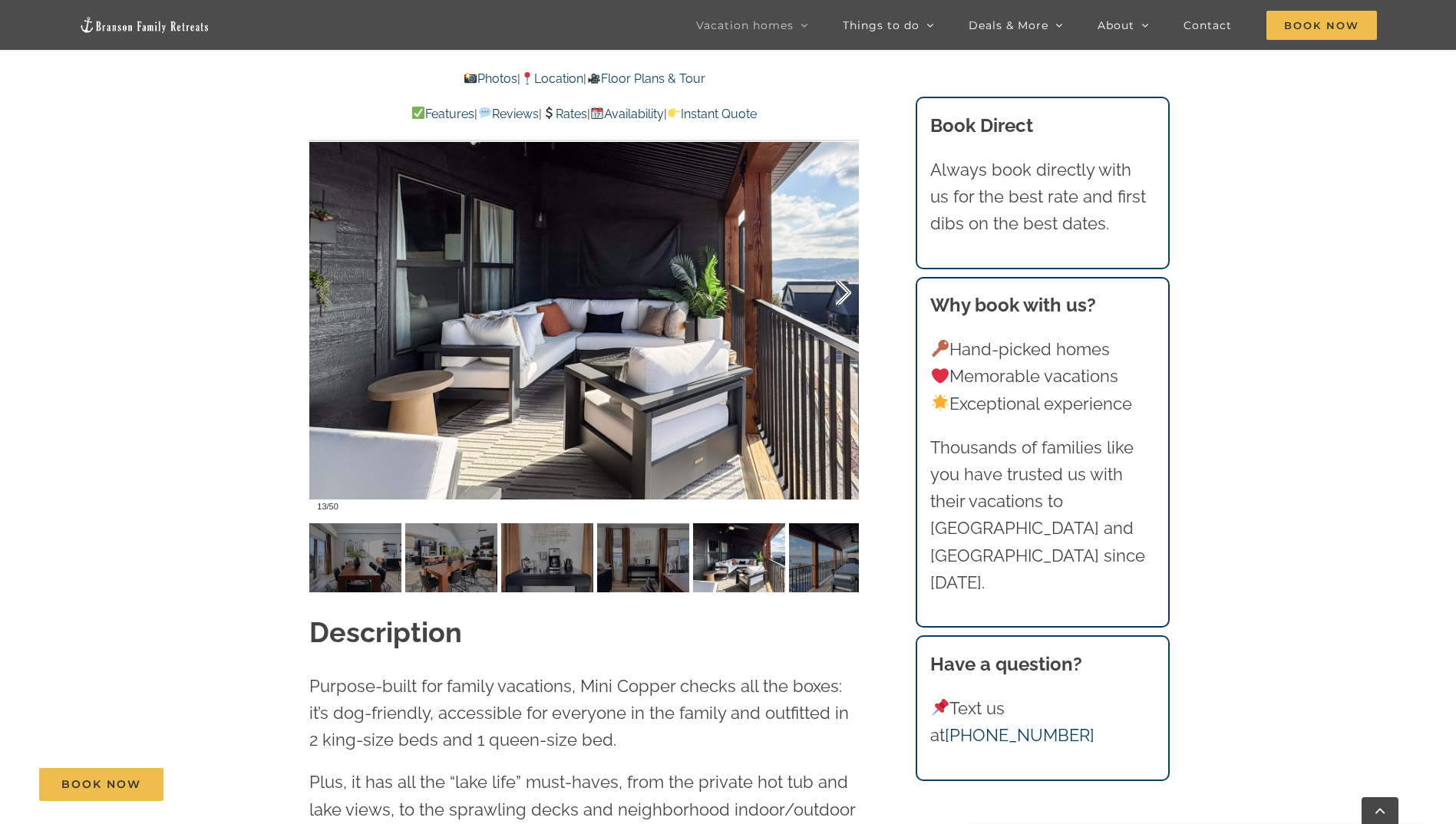
click at [838, 289] on div at bounding box center [827, 293] width 48 height 95
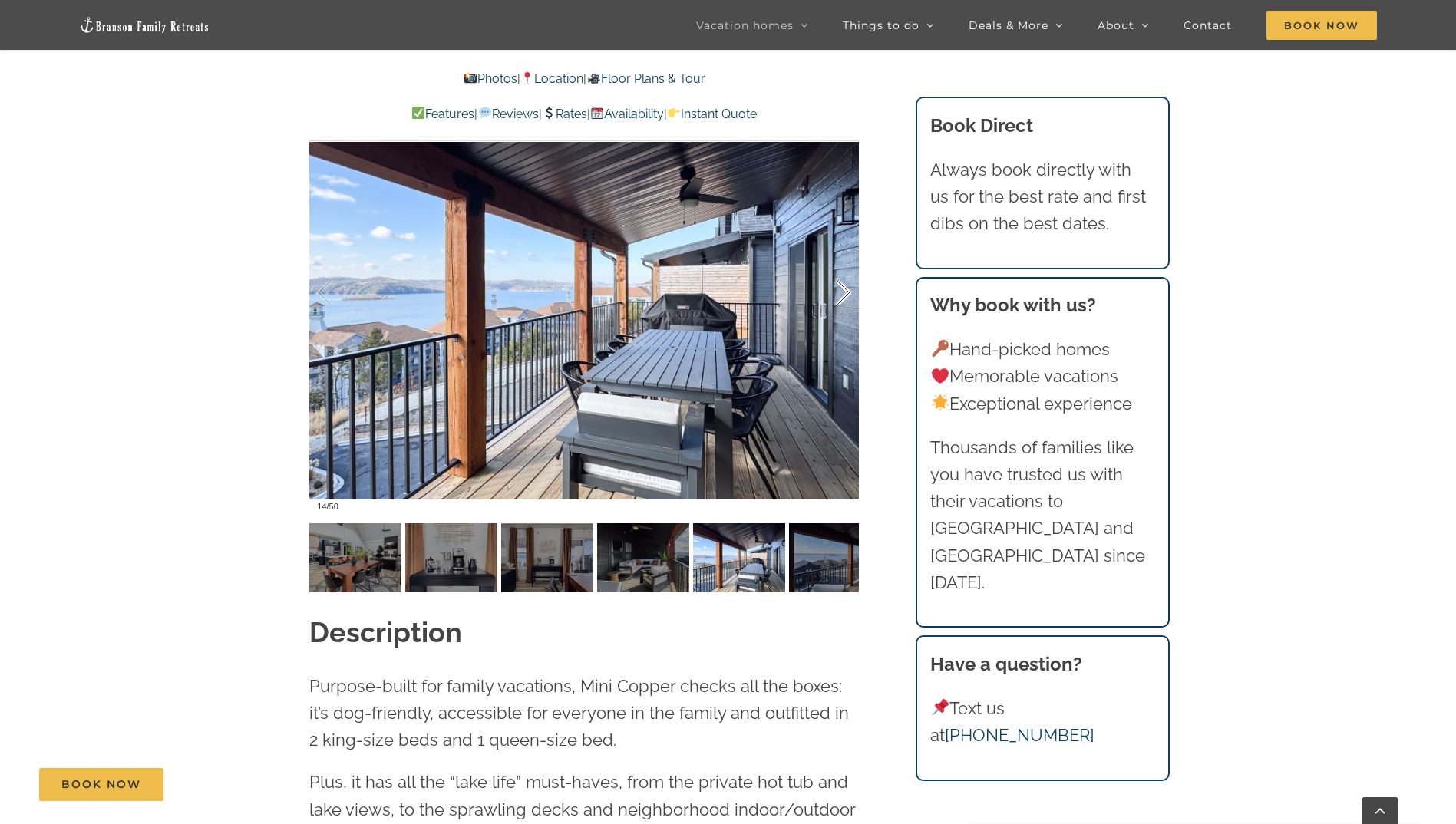
click at [838, 289] on div at bounding box center [827, 293] width 48 height 95
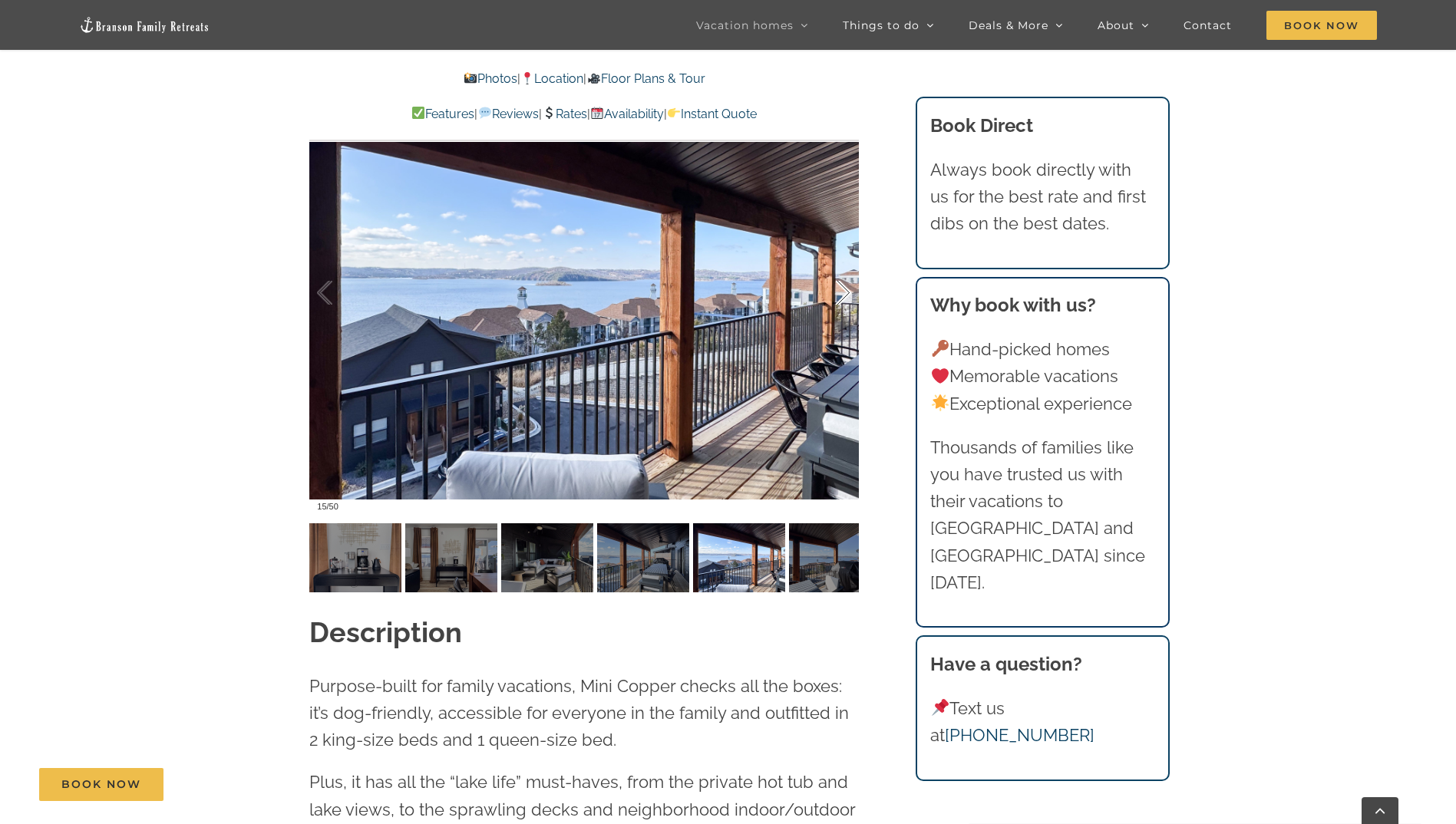
click at [838, 289] on div at bounding box center [827, 293] width 48 height 95
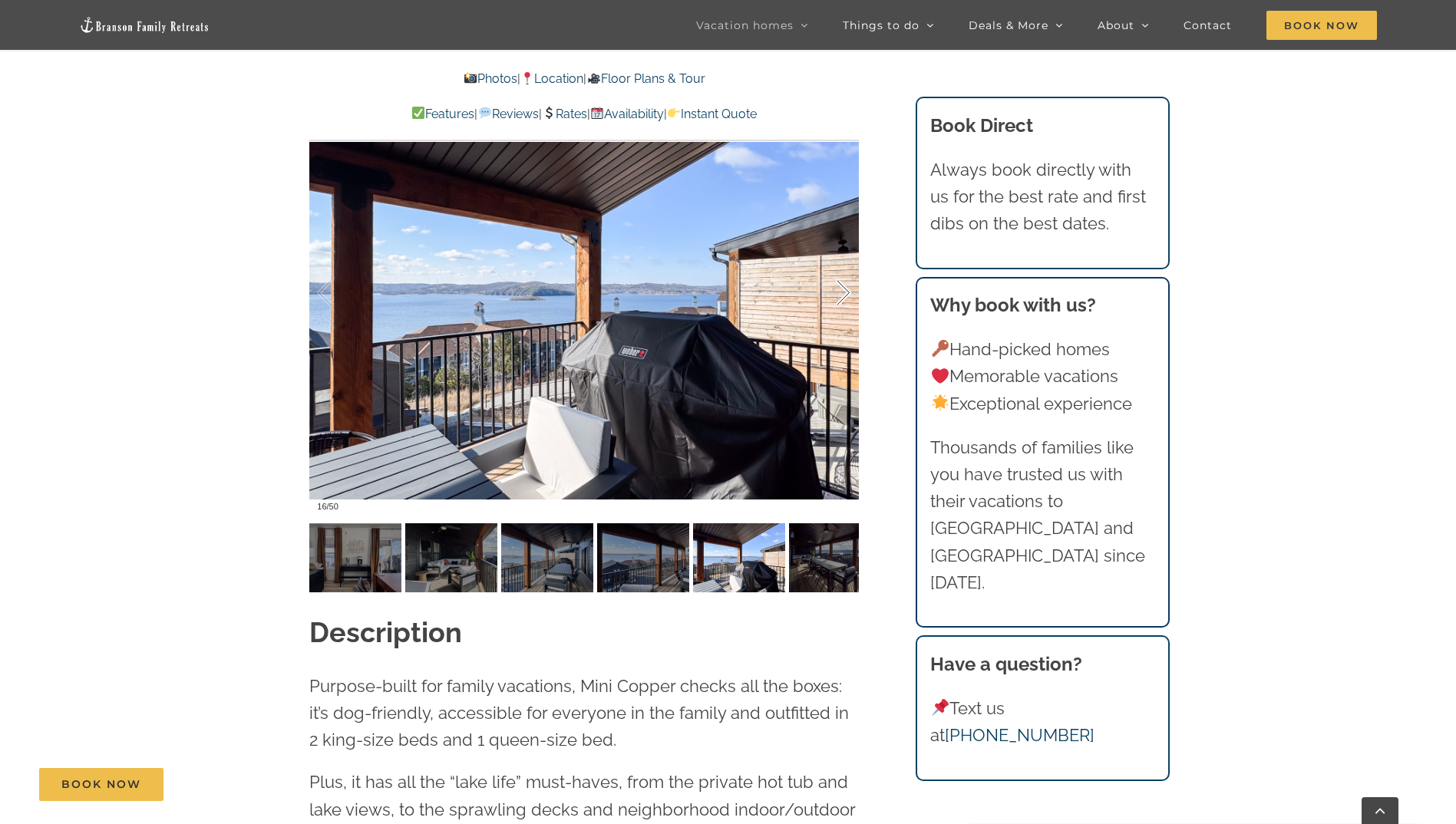
click at [838, 289] on div at bounding box center [827, 293] width 48 height 95
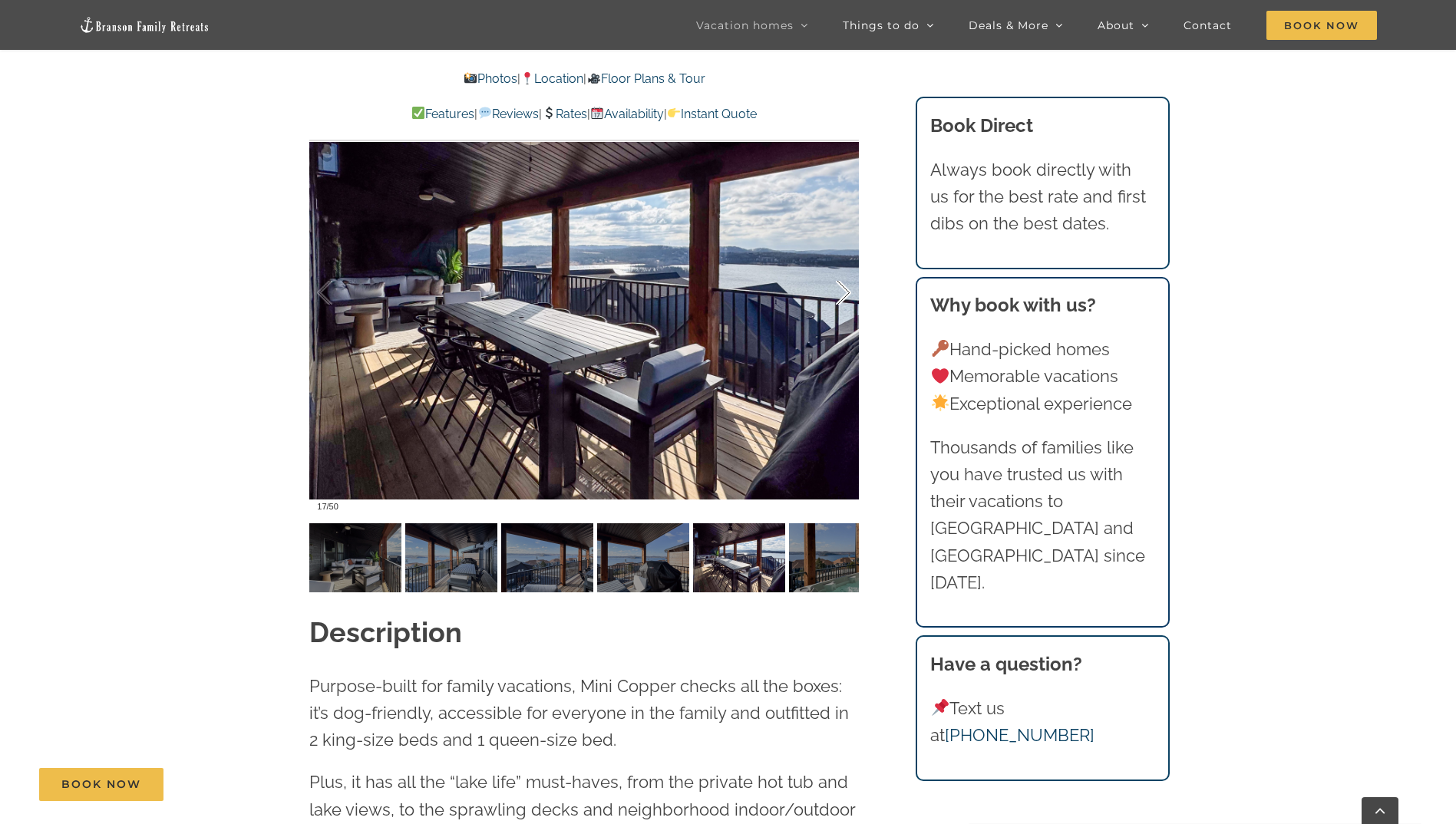
click at [838, 289] on div at bounding box center [827, 293] width 48 height 95
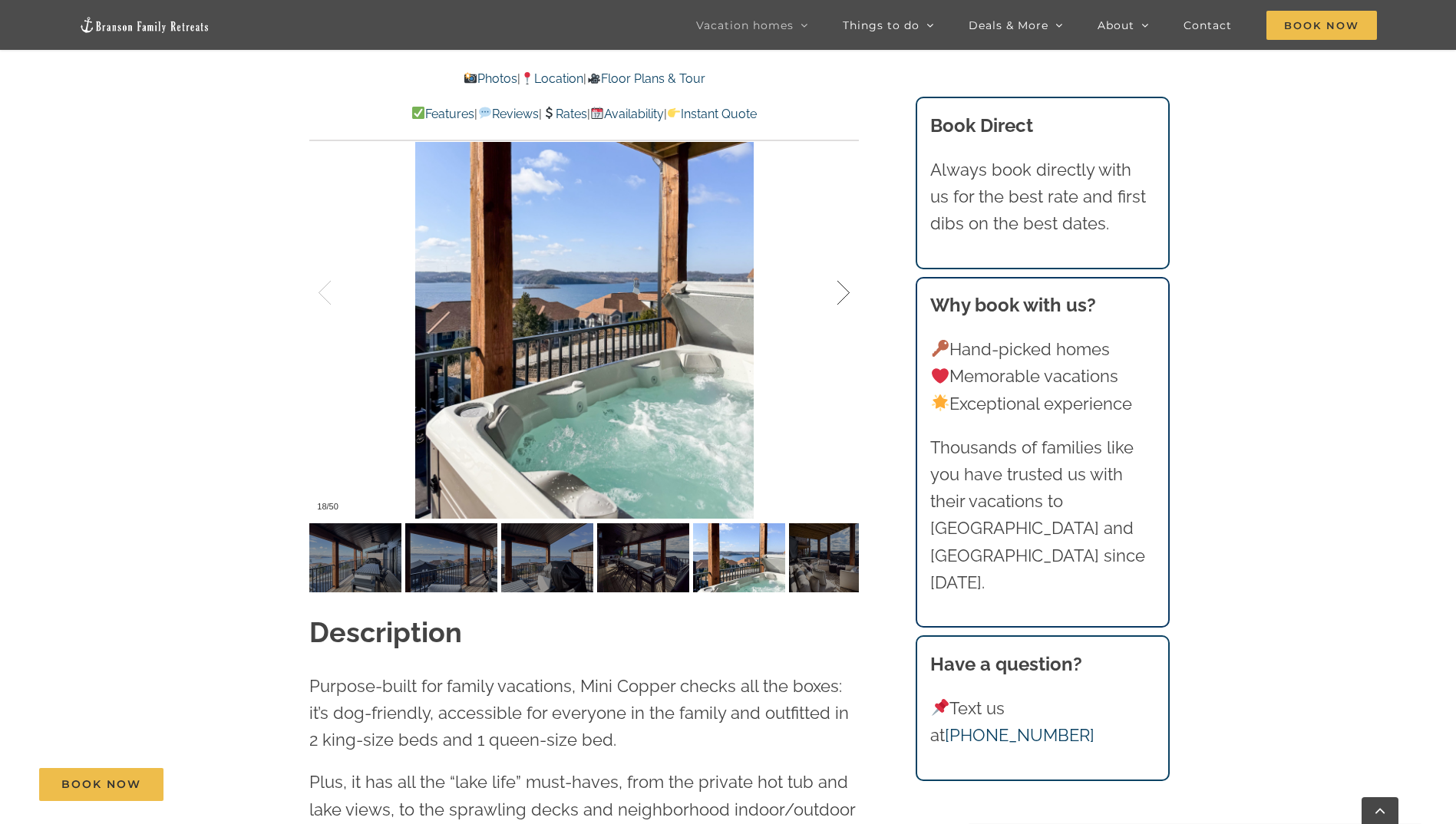
click at [838, 289] on div at bounding box center [827, 293] width 48 height 95
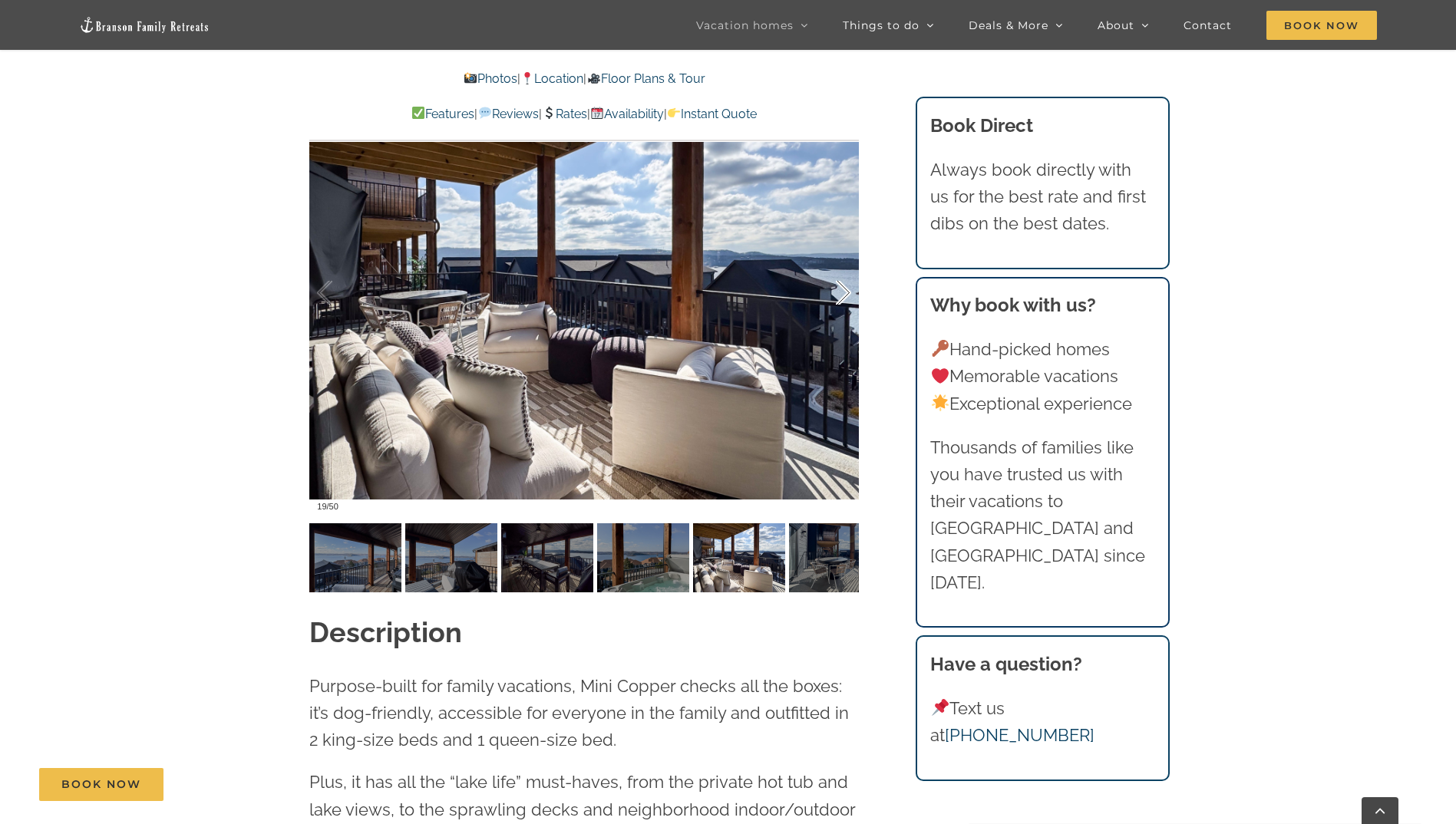
click at [838, 289] on div at bounding box center [827, 293] width 48 height 95
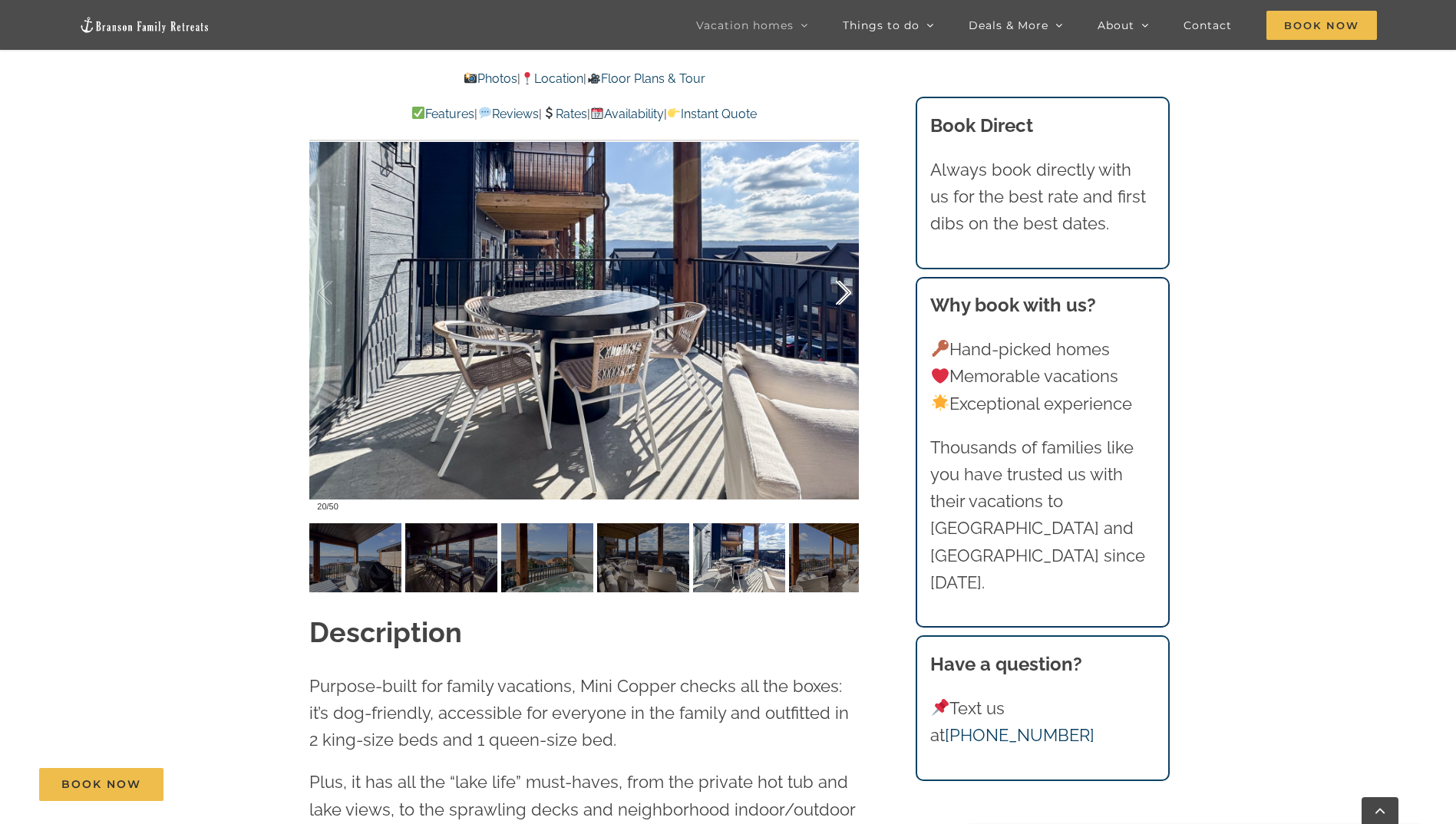
click at [838, 289] on div at bounding box center [827, 293] width 48 height 95
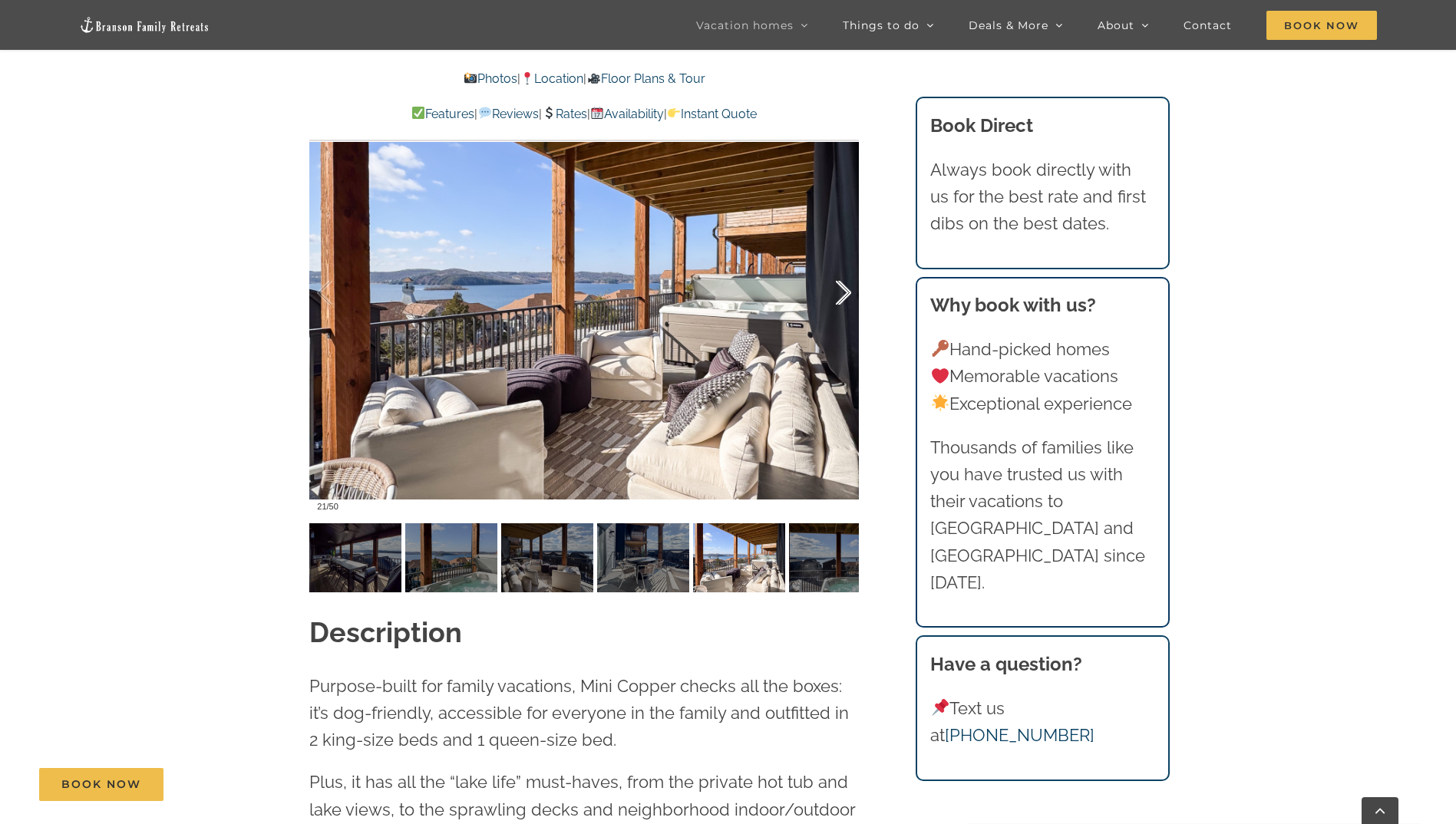
click at [838, 289] on div at bounding box center [827, 293] width 48 height 95
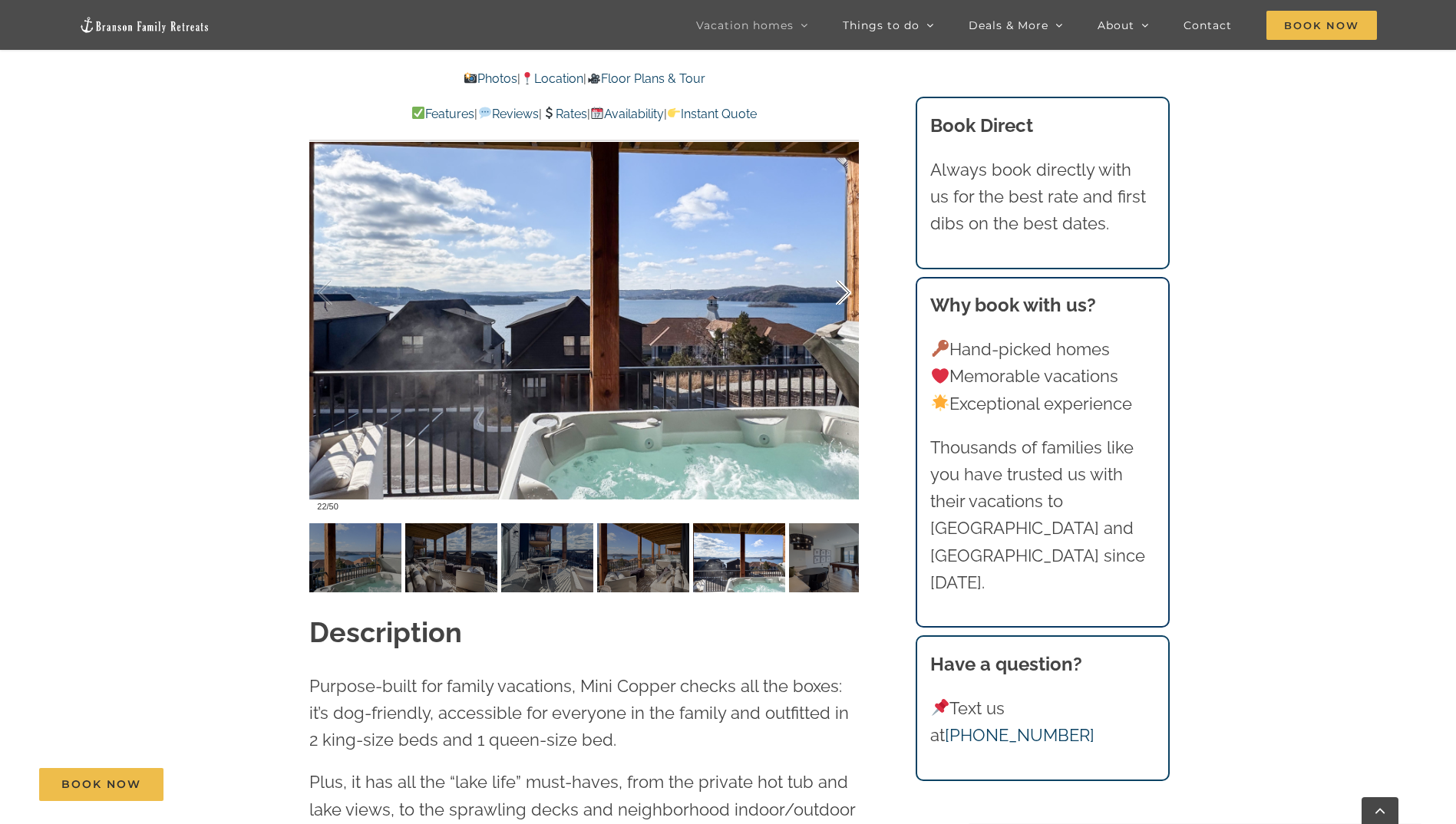
click at [838, 289] on div at bounding box center [827, 293] width 48 height 95
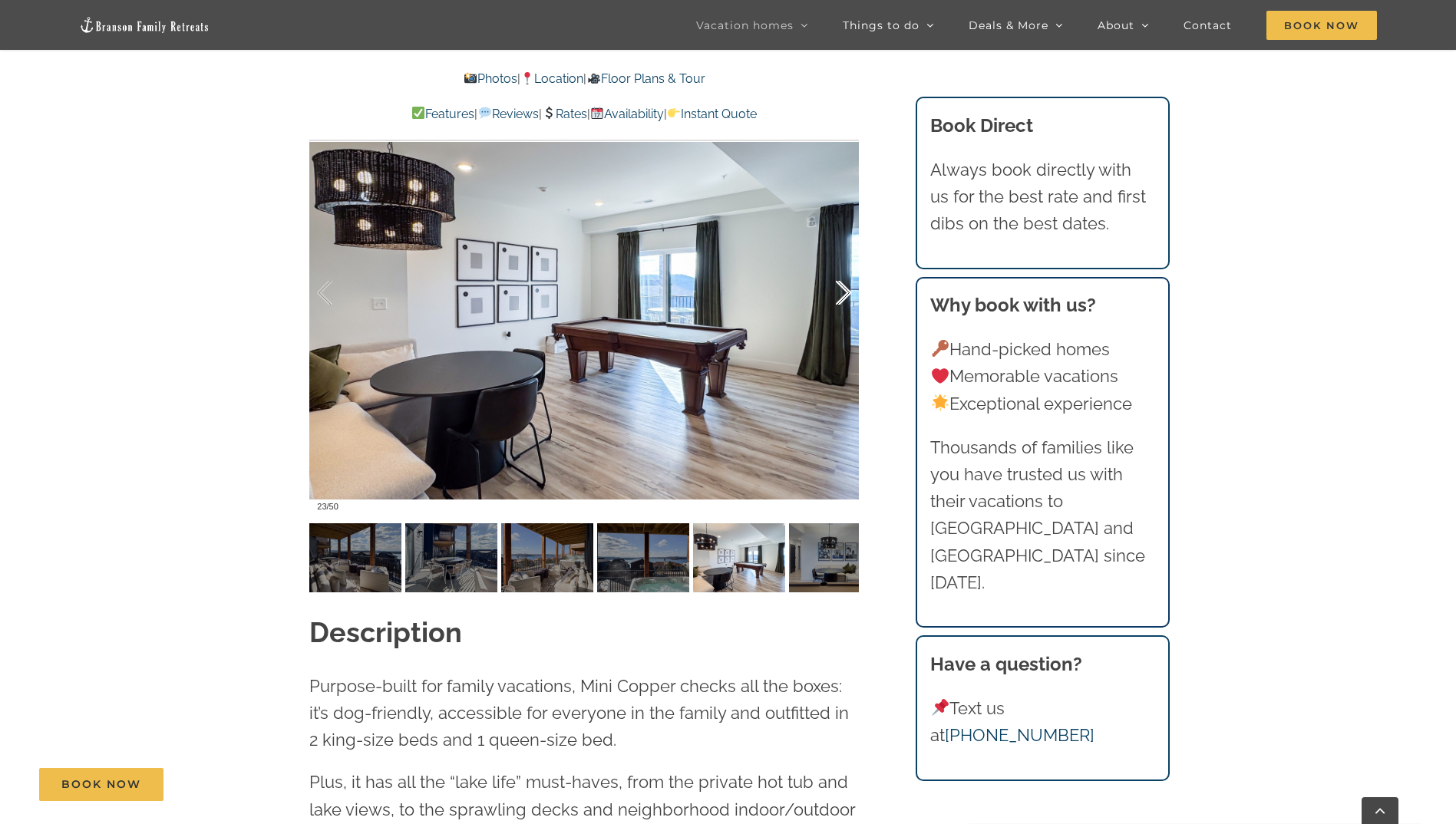
click at [838, 289] on div at bounding box center [827, 293] width 48 height 95
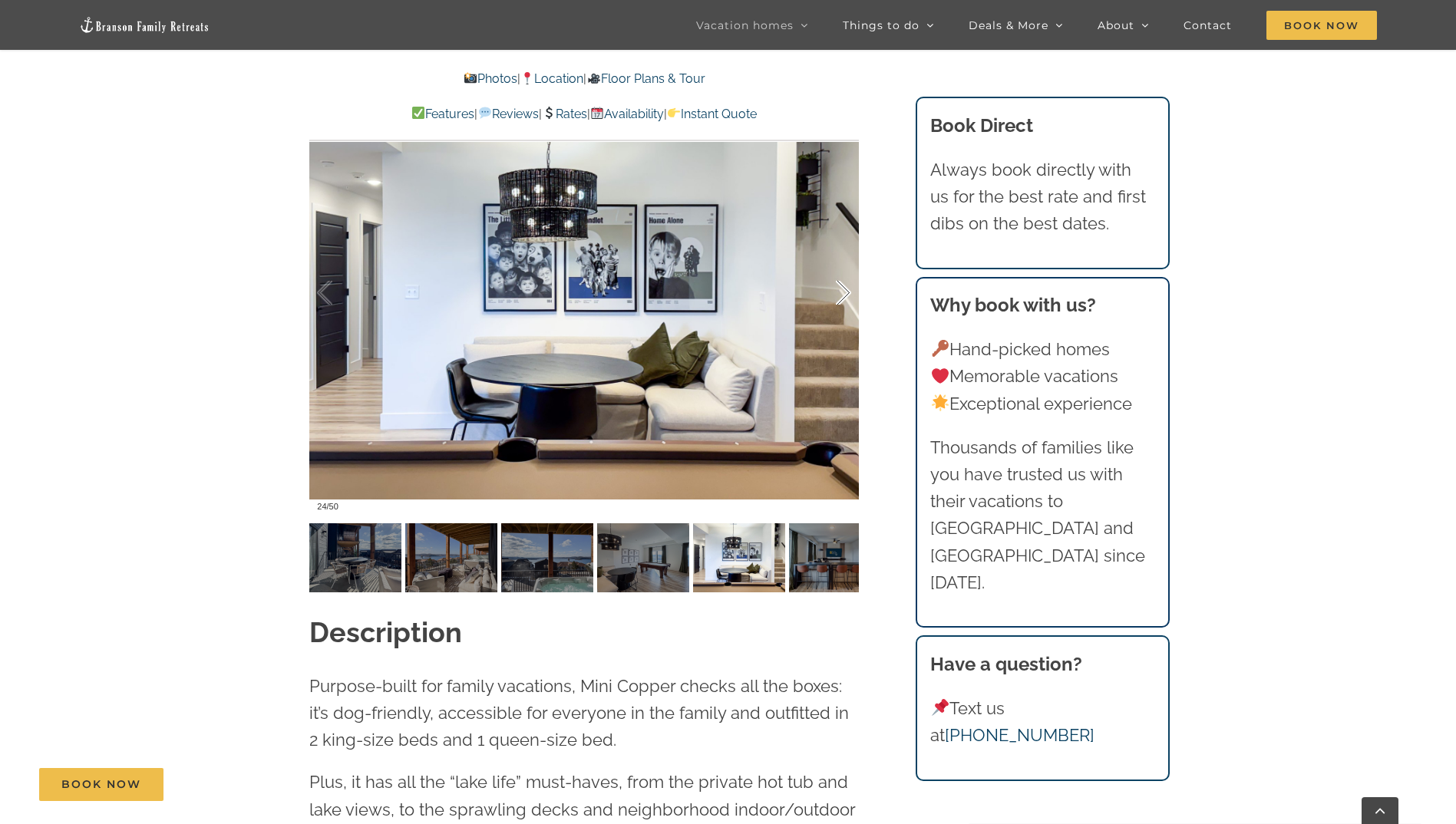
click at [838, 289] on div at bounding box center [827, 293] width 48 height 95
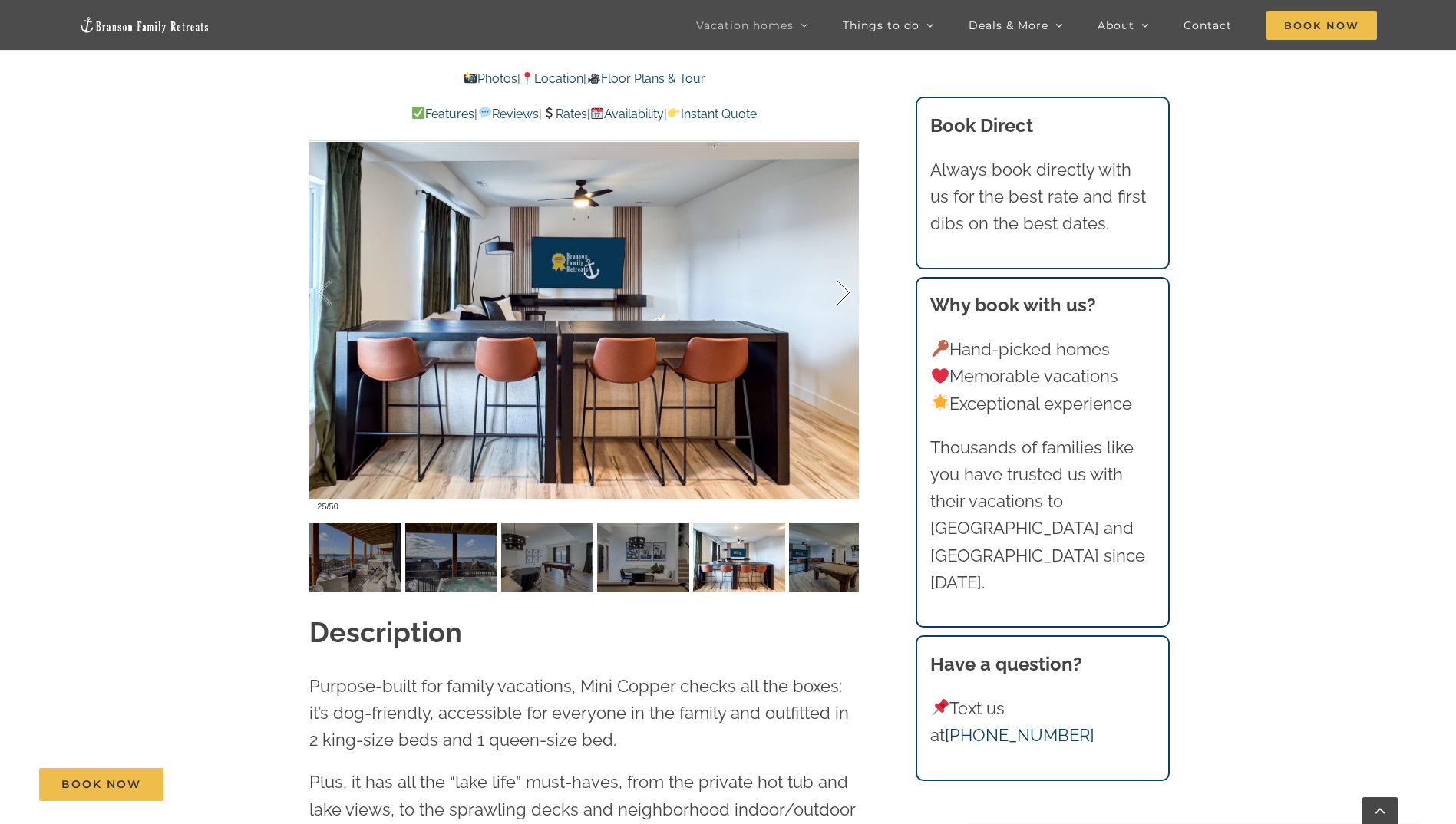
click at [841, 289] on div at bounding box center [827, 293] width 48 height 95
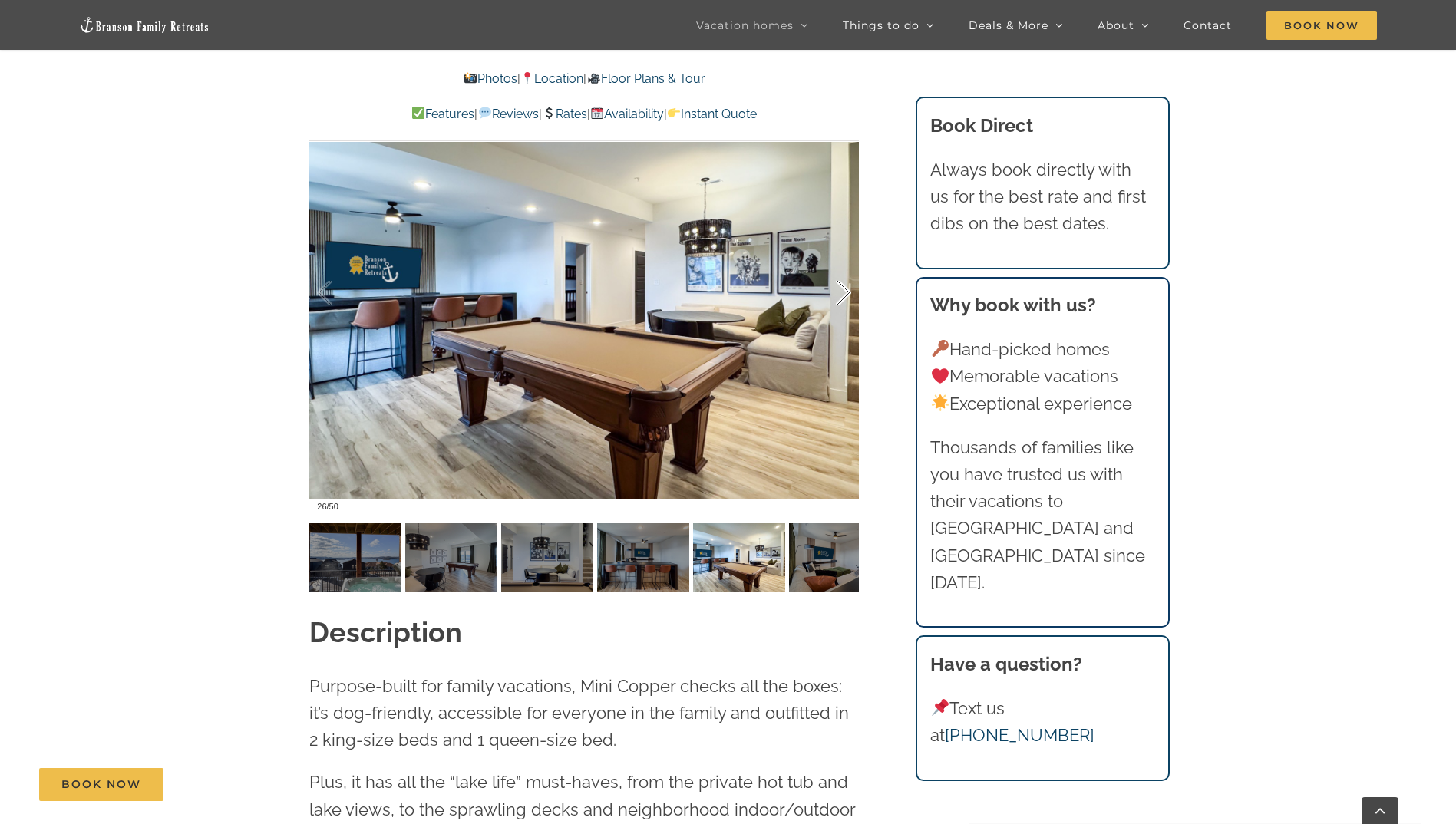
click at [841, 289] on div at bounding box center [827, 293] width 48 height 95
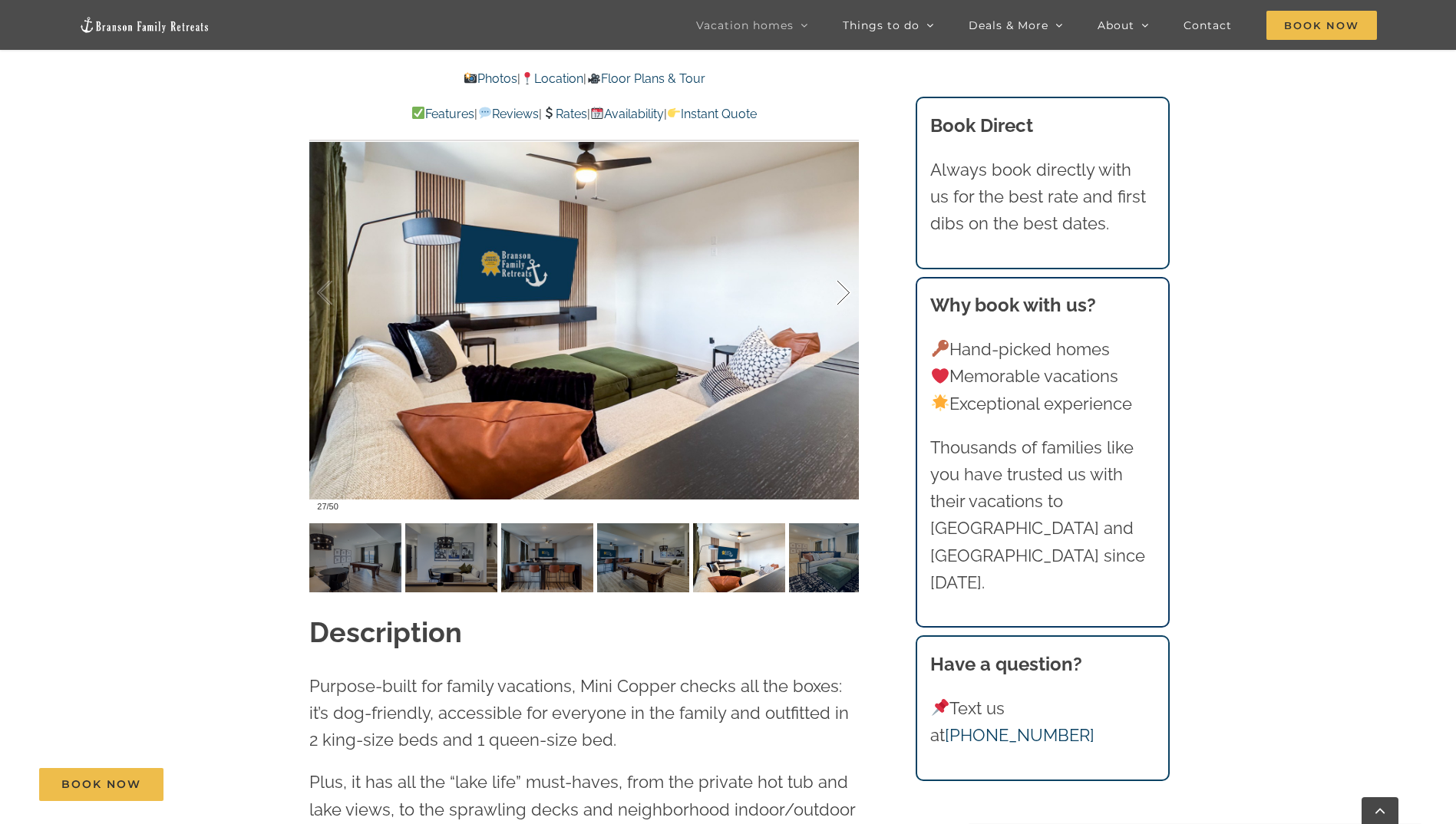
click at [841, 289] on div at bounding box center [827, 293] width 48 height 95
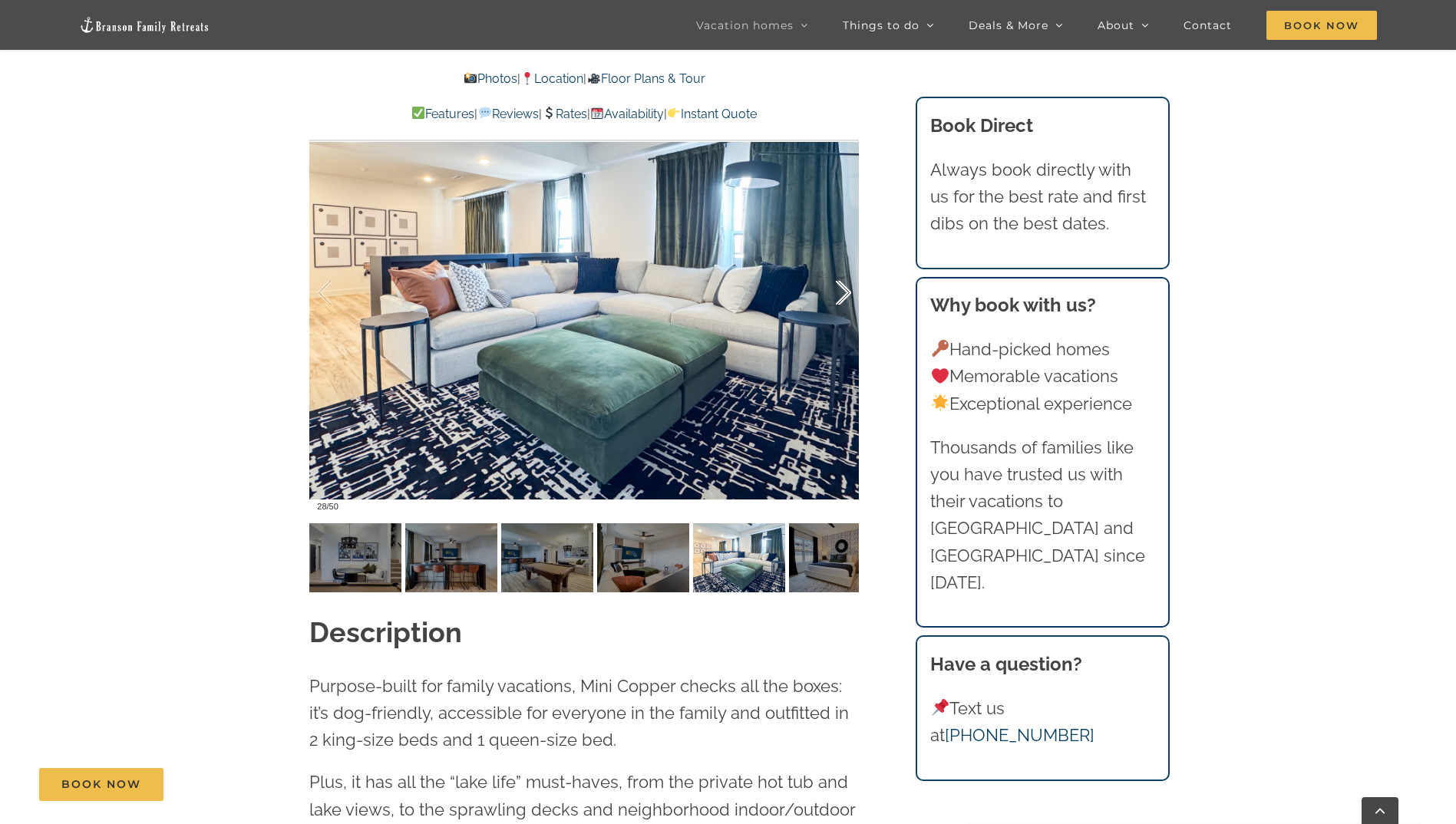
click at [841, 289] on div at bounding box center [827, 293] width 48 height 95
